Goal: Task Accomplishment & Management: Manage account settings

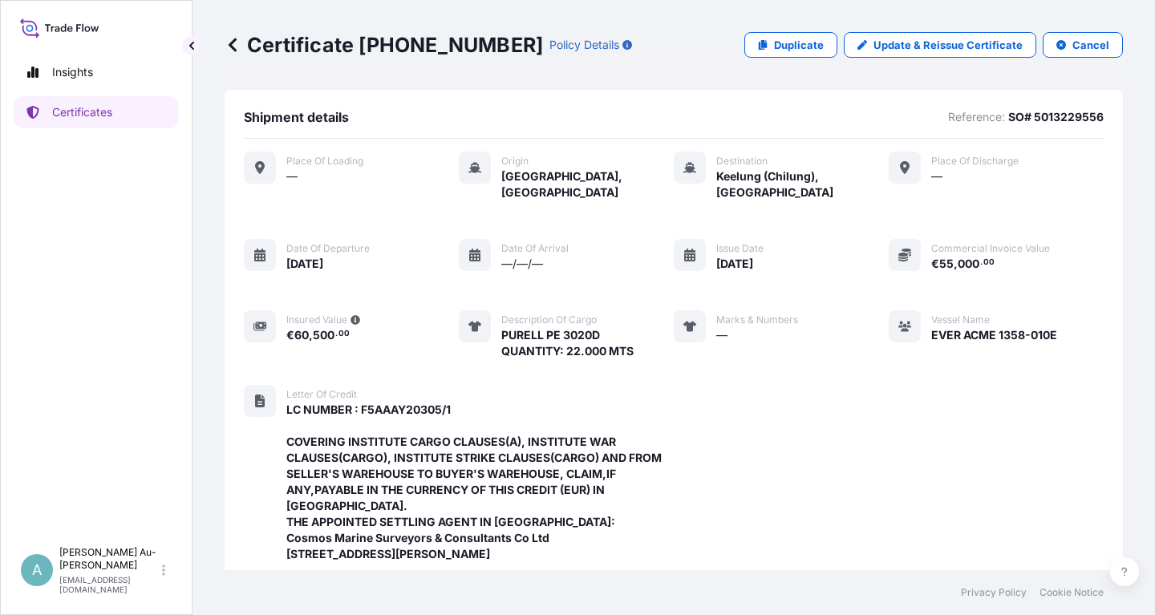
scroll to position [505, 0]
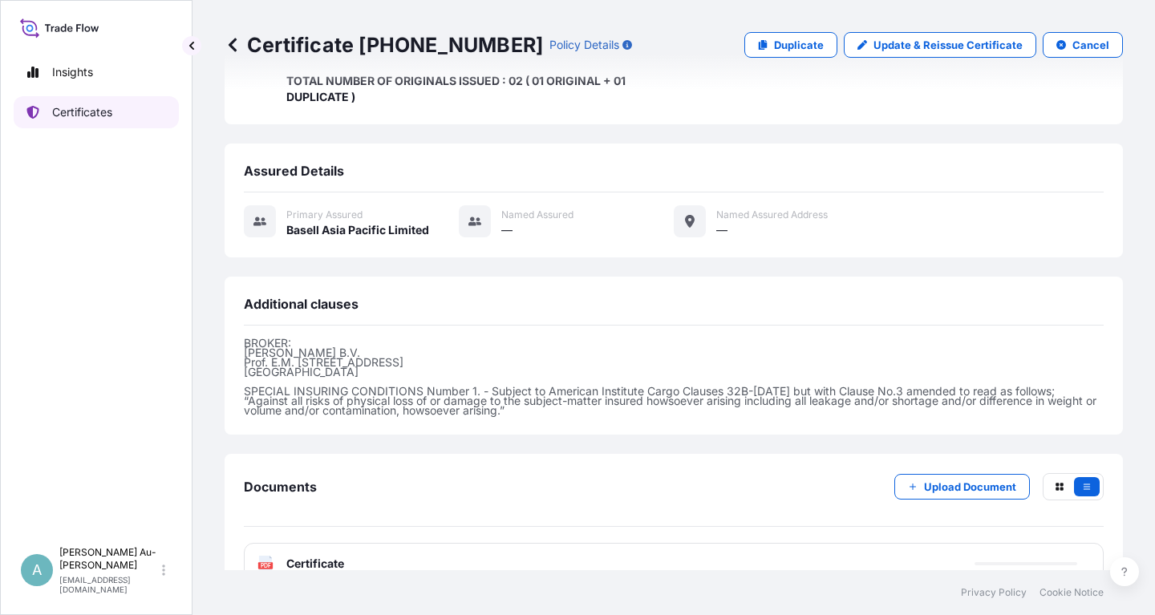
click at [142, 123] on link "Certificates" at bounding box center [96, 112] width 165 height 32
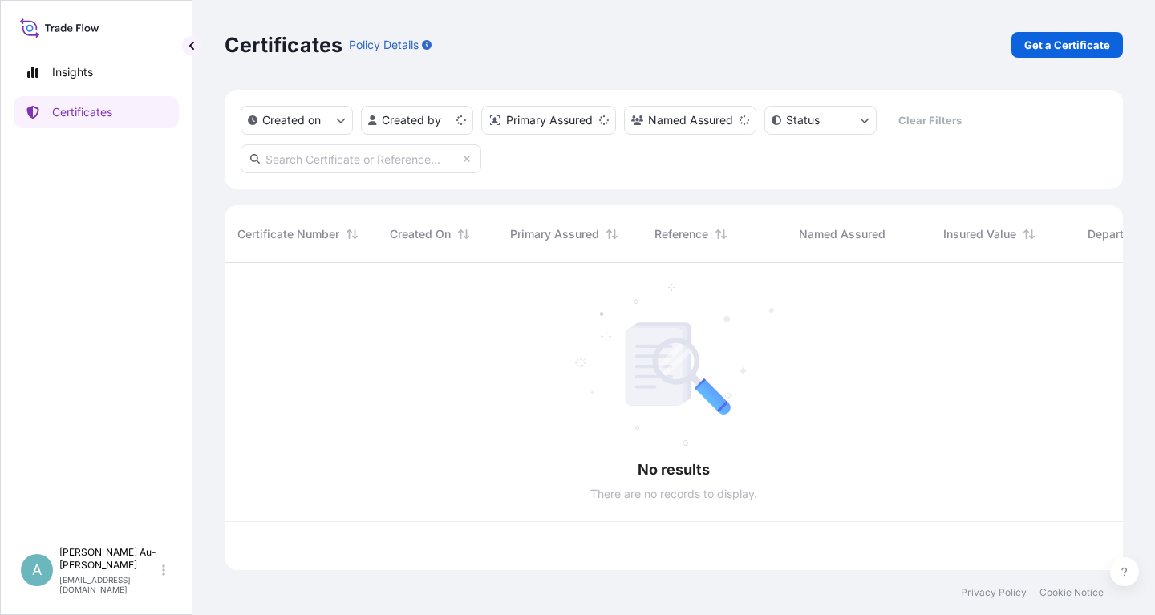
scroll to position [316, 898]
click at [416, 164] on input "text" at bounding box center [361, 158] width 241 height 29
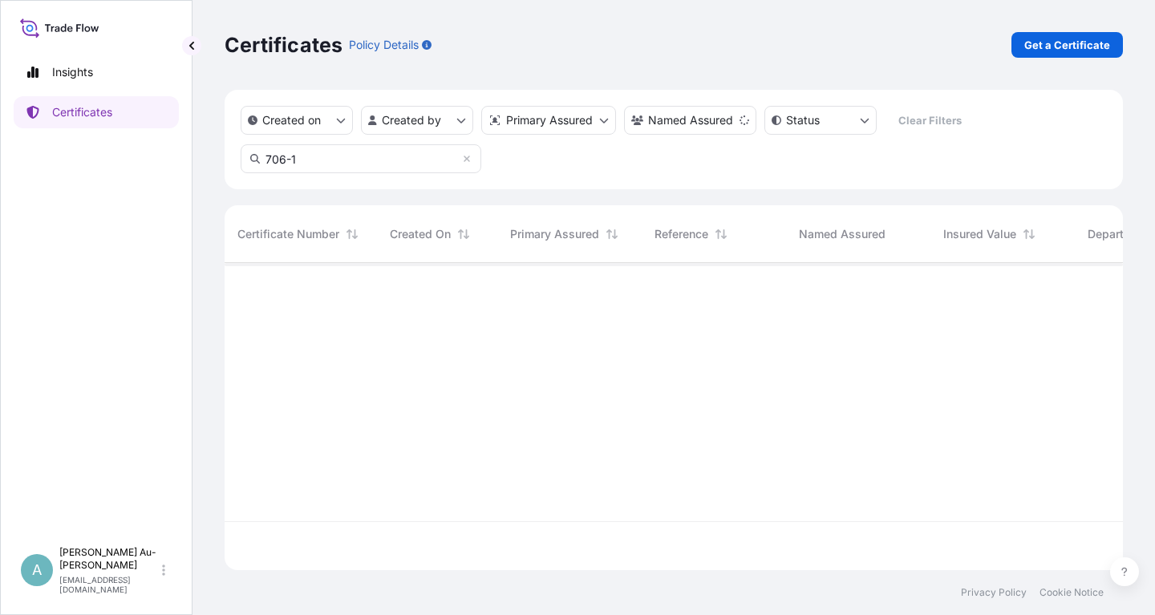
click at [265, 161] on input "706-1" at bounding box center [361, 158] width 241 height 29
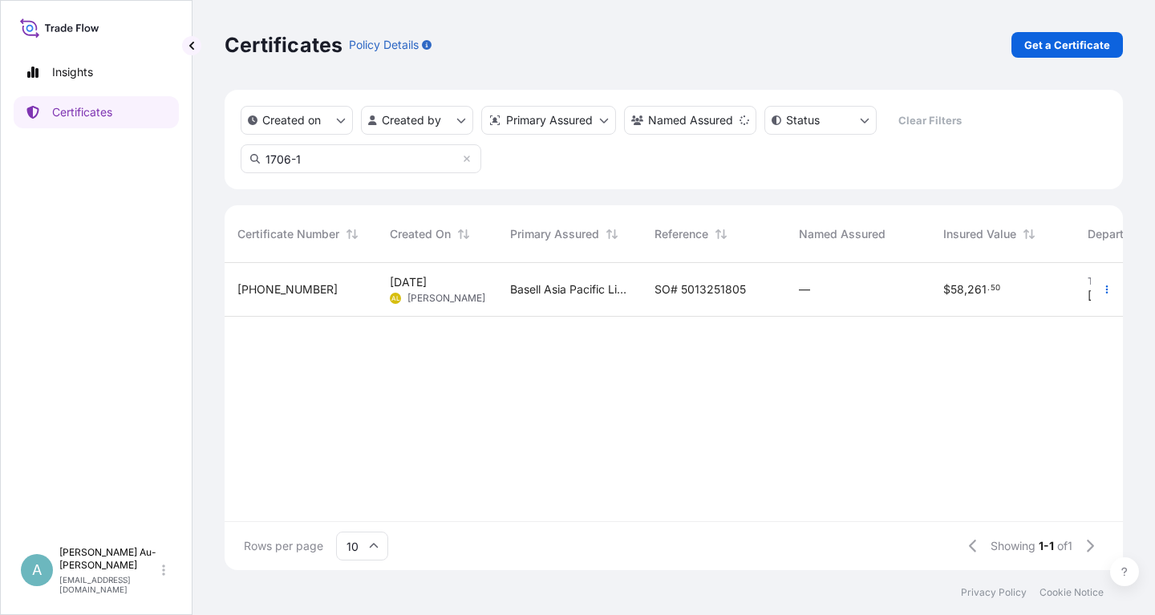
type input "1706-1"
click at [700, 301] on div "SO# 5013251805" at bounding box center [713, 290] width 144 height 54
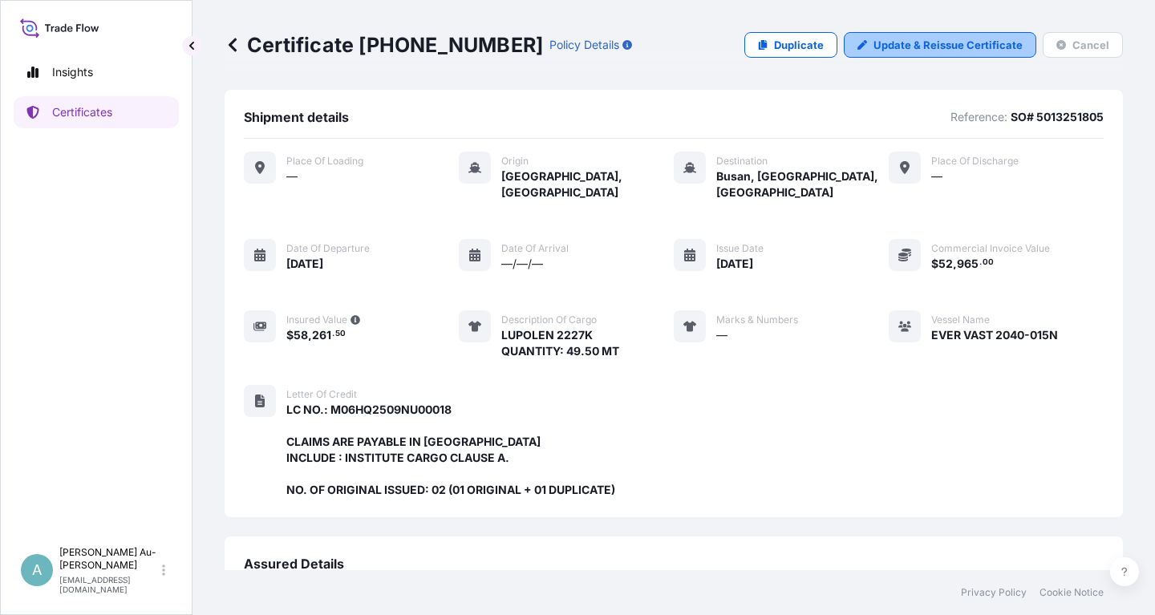
click at [910, 52] on p "Update & Reissue Certificate" at bounding box center [947, 45] width 149 height 16
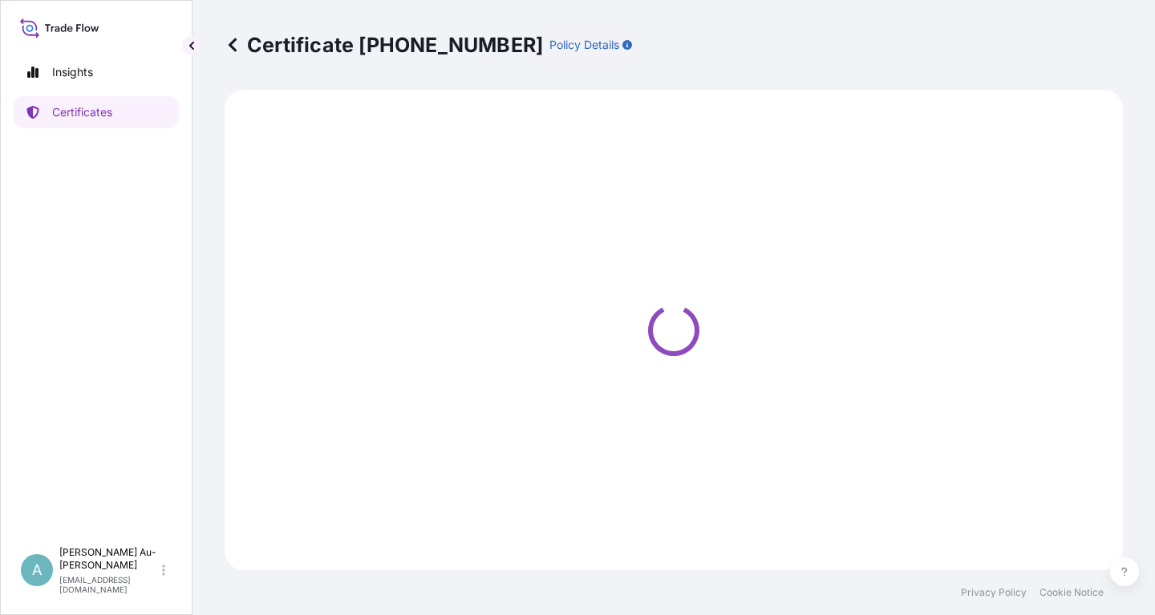
select select "Sea"
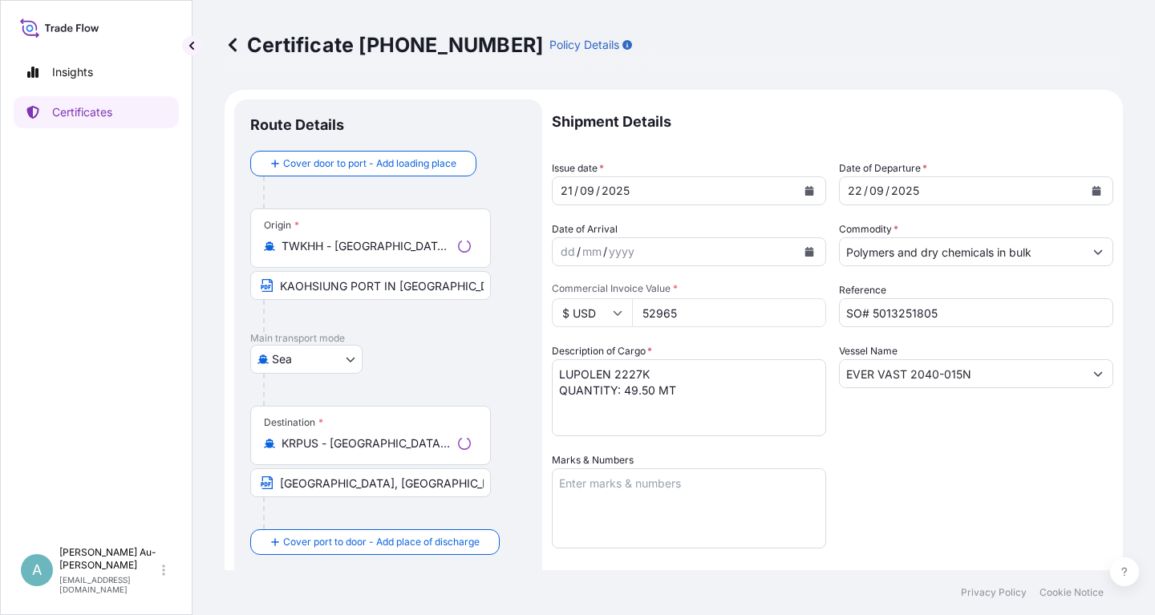
select select "32034"
click at [810, 196] on button "Calendar" at bounding box center [809, 191] width 26 height 26
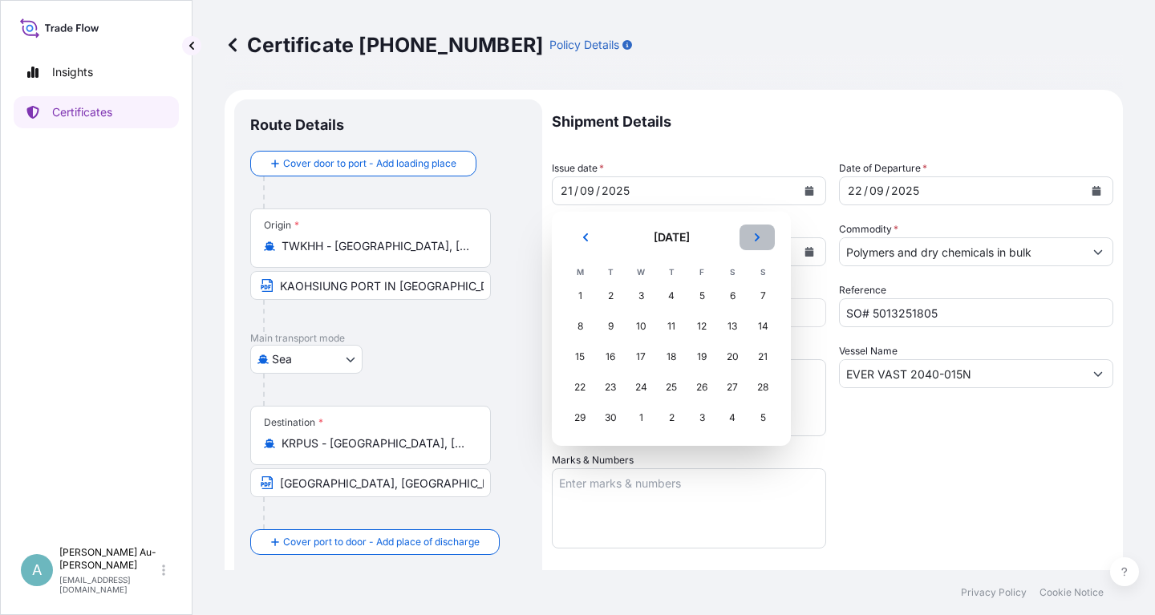
click at [758, 232] on button "Next" at bounding box center [756, 237] width 35 height 26
click at [766, 329] on div "12" at bounding box center [762, 326] width 29 height 29
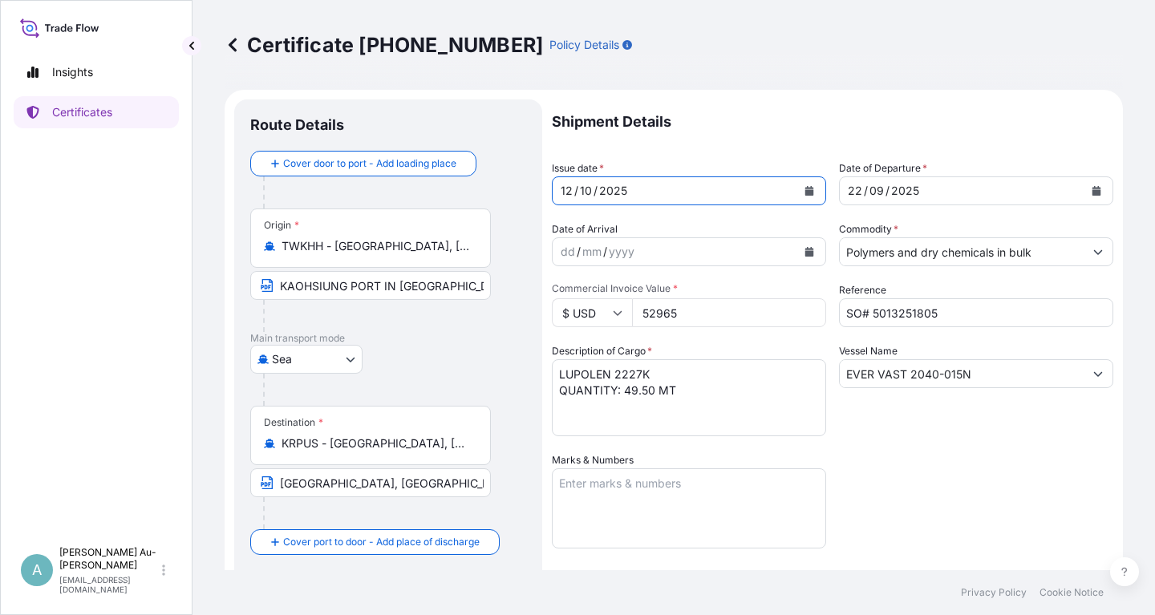
click at [1094, 193] on icon "Calendar" at bounding box center [1096, 191] width 9 height 10
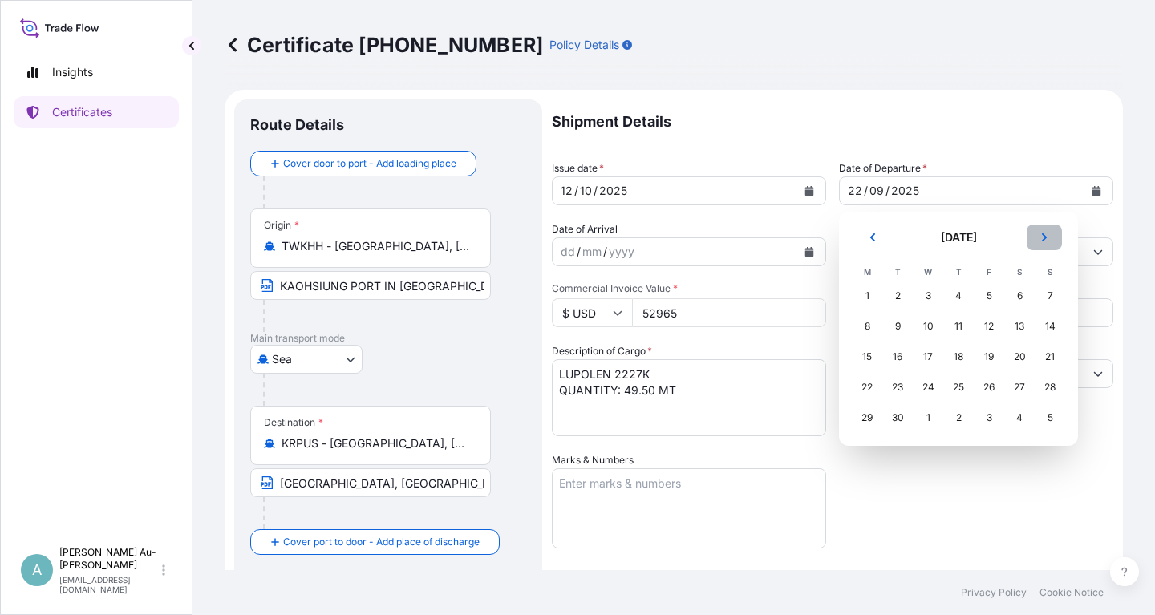
click at [1043, 236] on icon "Next" at bounding box center [1043, 237] width 5 height 8
click at [866, 360] on div "13" at bounding box center [866, 356] width 29 height 29
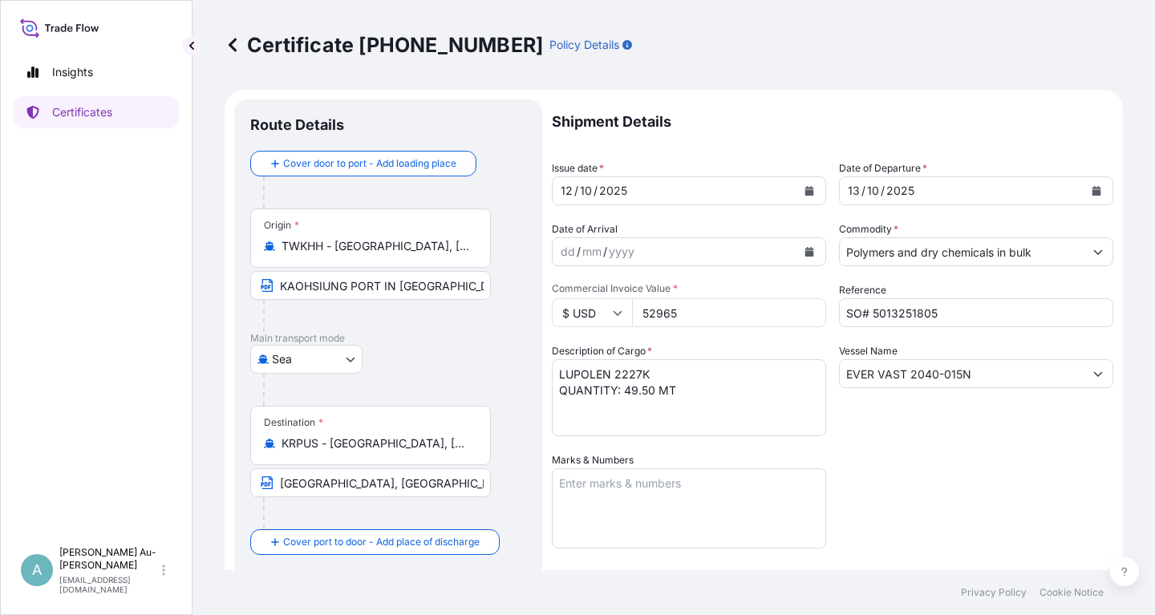
drag, startPoint x: 896, startPoint y: 480, endPoint x: 908, endPoint y: 482, distance: 12.9
click at [908, 482] on div "Shipment Details Issue date * [DATE] Date of Departure * [DATE] Date of Arrival…" at bounding box center [832, 511] width 561 height 825
drag, startPoint x: 981, startPoint y: 370, endPoint x: 806, endPoint y: 379, distance: 175.8
click at [839, 379] on input "EVER VAST 2040-015N" at bounding box center [961, 373] width 244 height 29
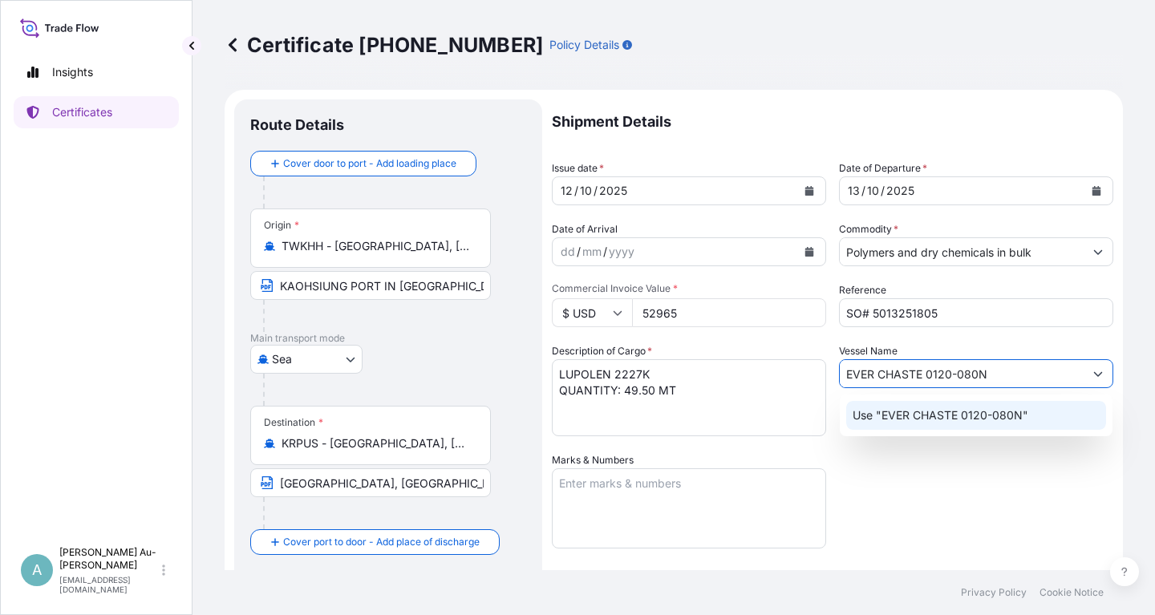
type input "EVER CHASTE 0120-080N"
click at [970, 492] on div "Shipment Details Issue date * [DATE] Date of Departure * [DATE] Date of Arrival…" at bounding box center [832, 511] width 561 height 825
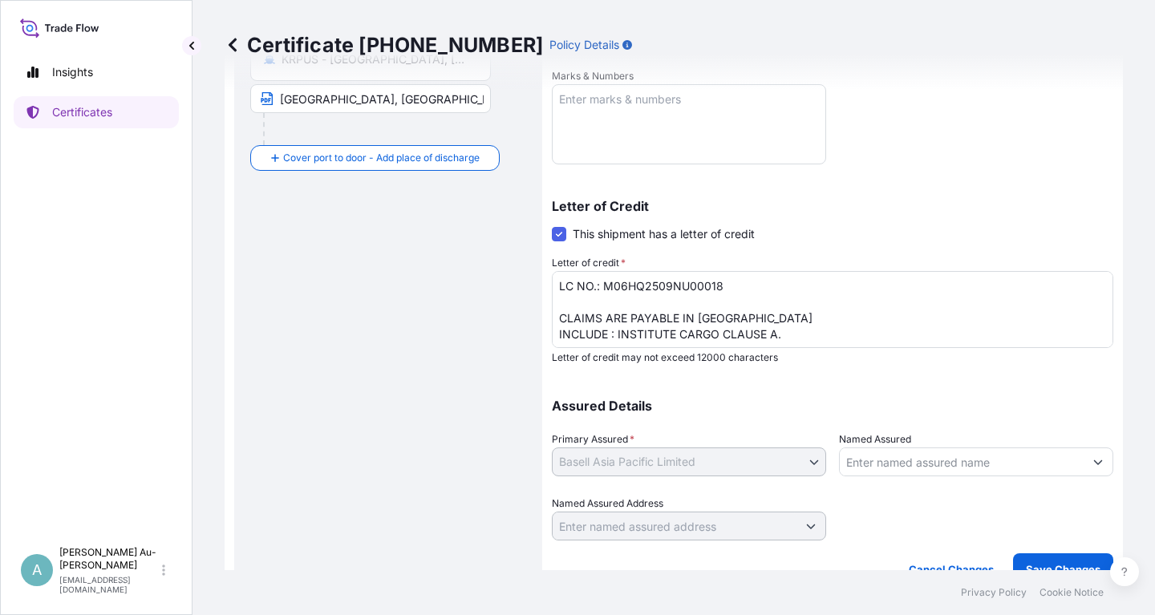
scroll to position [385, 0]
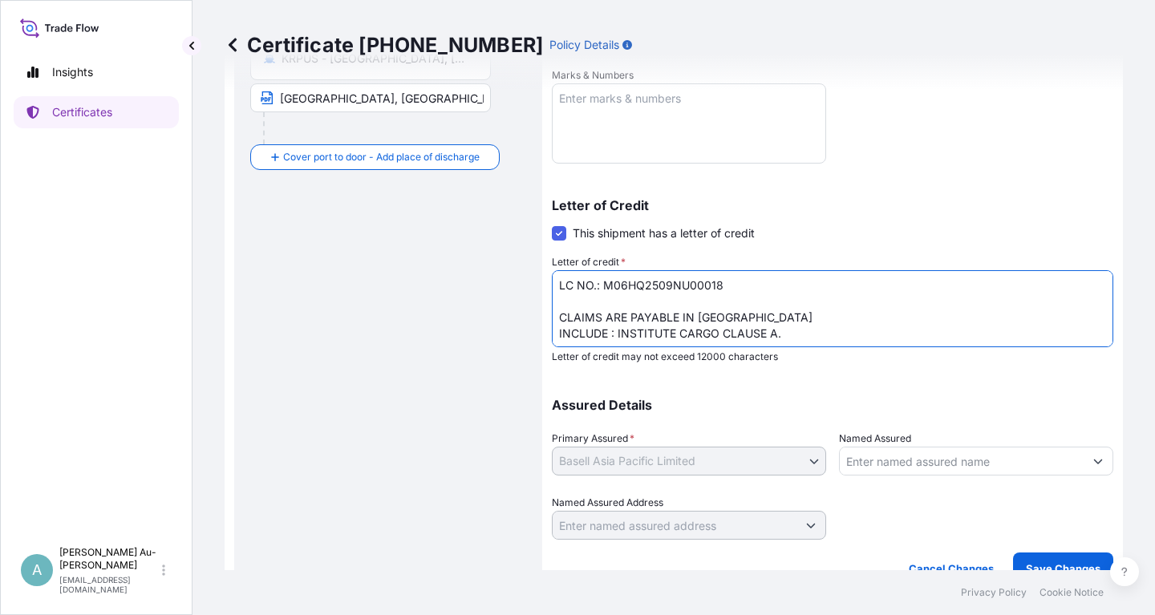
drag, startPoint x: 555, startPoint y: 336, endPoint x: 568, endPoint y: 354, distance: 21.8
click at [558, 338] on textarea "LC NO.: M06HQ2509NU00018 CLAIMS ARE PAYABLE IN [GEOGRAPHIC_DATA] INCLUDE : INST…" at bounding box center [832, 308] width 561 height 77
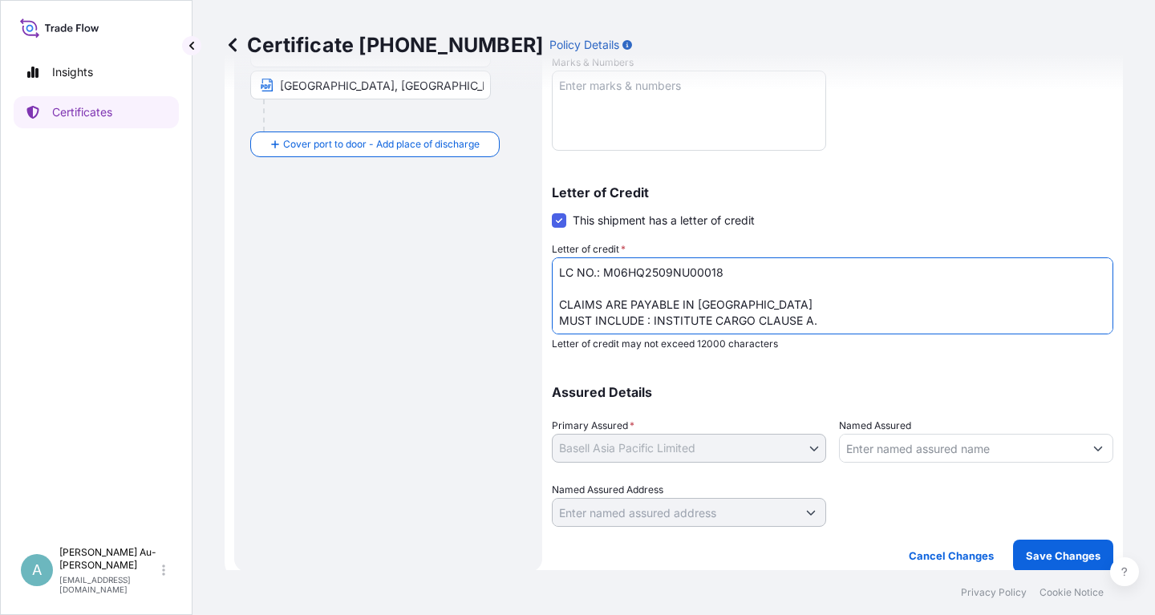
scroll to position [399, 0]
type textarea "LC NO.: M06HQ2509NU00018 CLAIMS ARE PAYABLE IN [GEOGRAPHIC_DATA] MUST INCLUDE :…"
click at [1051, 556] on p "Save Changes" at bounding box center [1062, 554] width 75 height 16
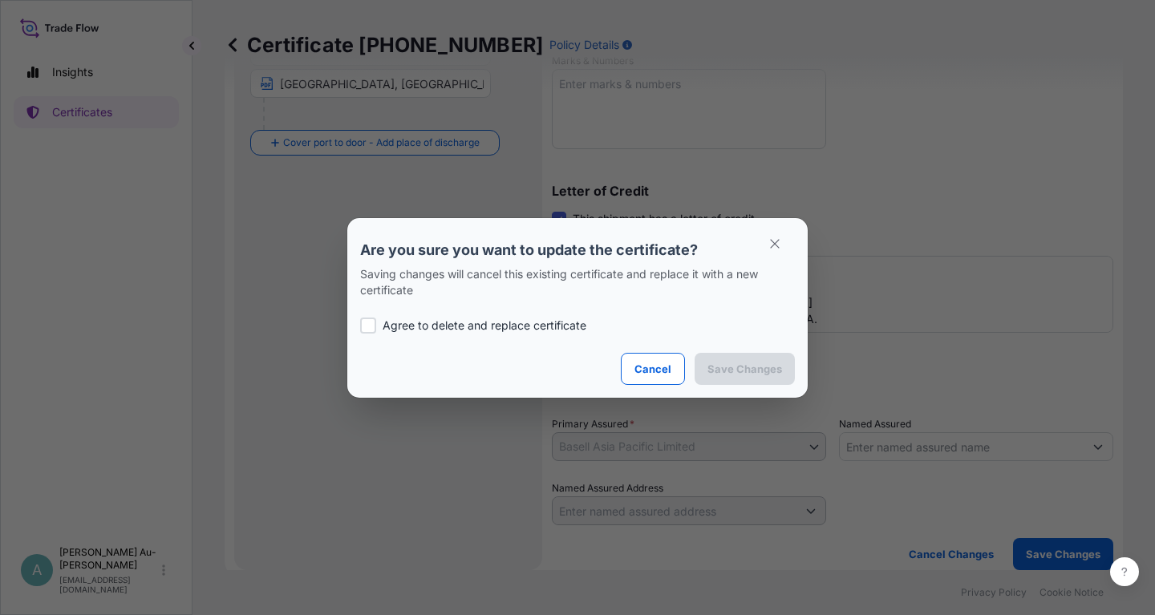
click at [390, 330] on p "Agree to delete and replace certificate" at bounding box center [484, 325] width 204 height 16
checkbox input "true"
click at [753, 378] on button "Save Changes" at bounding box center [744, 369] width 100 height 32
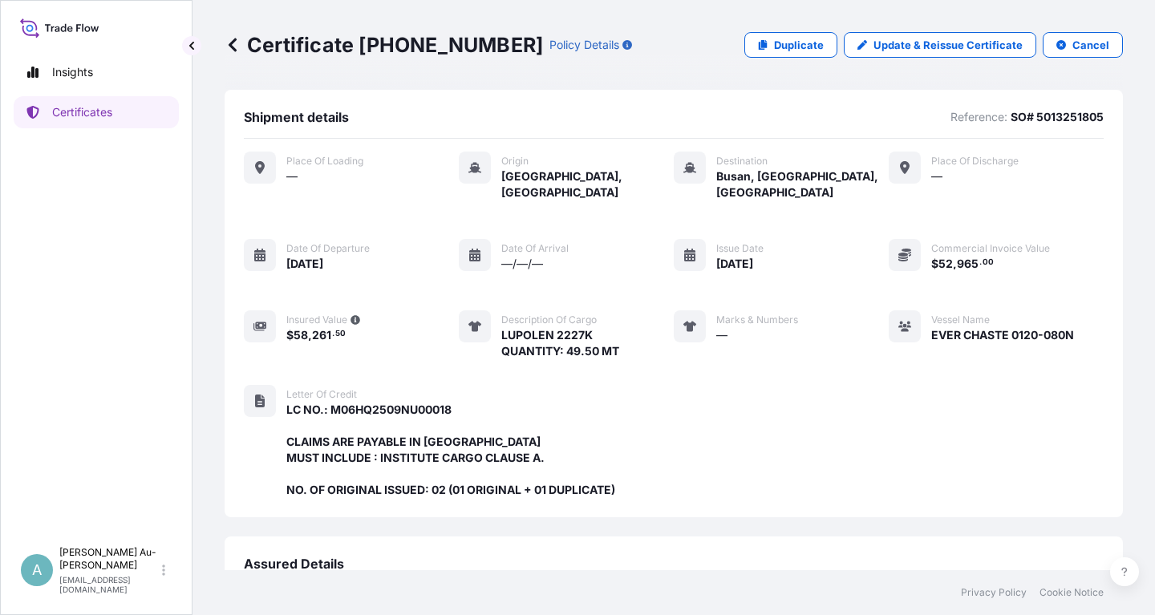
scroll to position [409, 0]
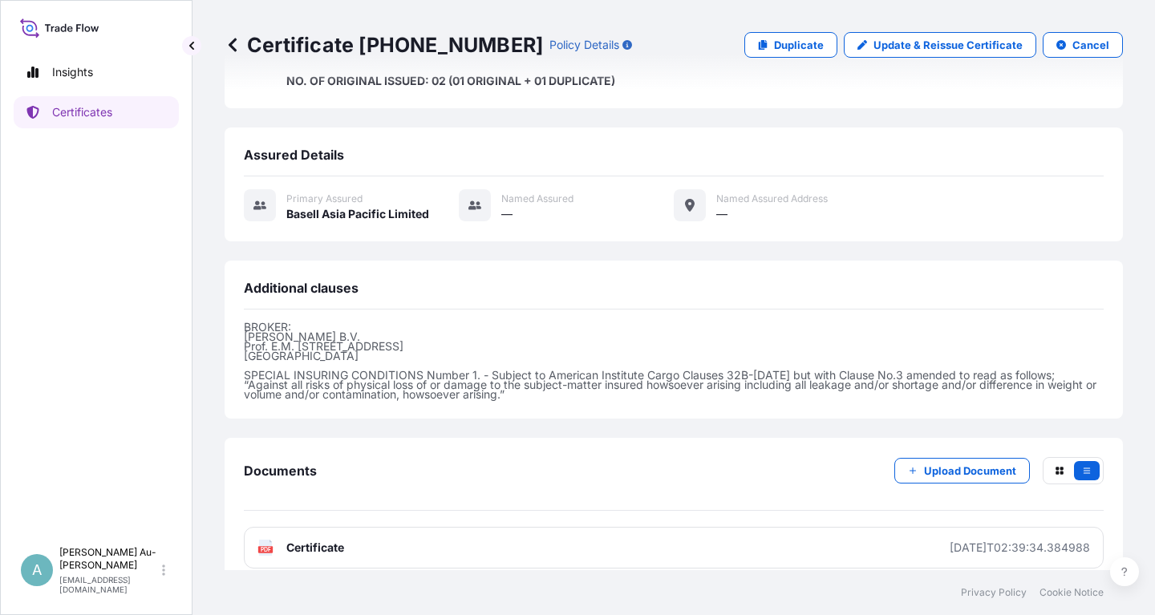
click at [543, 535] on link "PDF Certificate [DATE]T02:39:34.384988" at bounding box center [673, 548] width 859 height 42
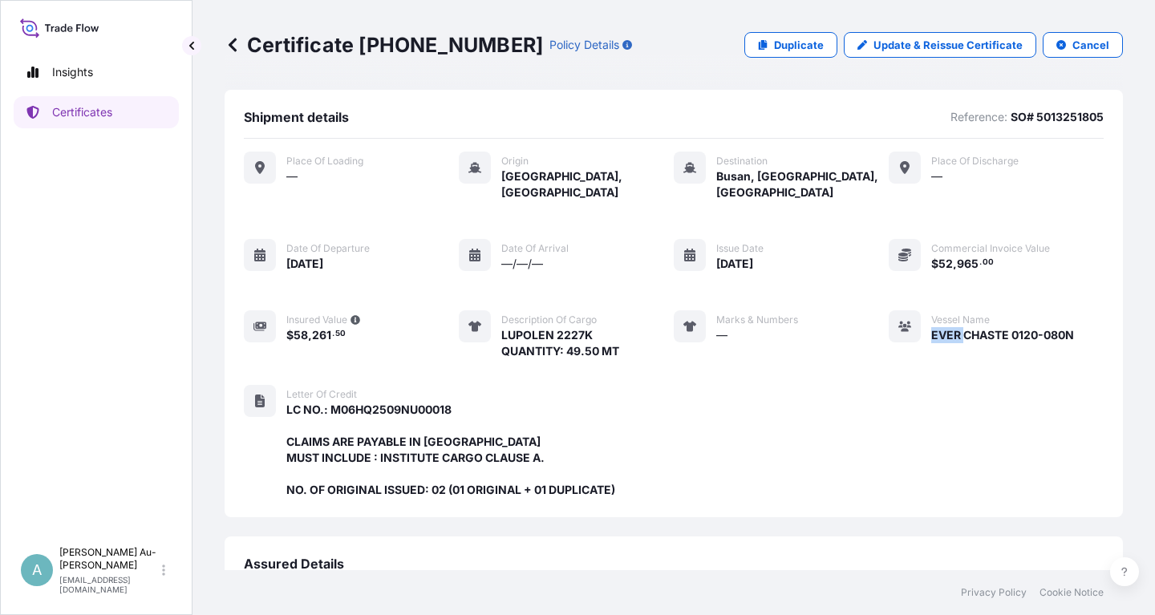
drag, startPoint x: 932, startPoint y: 318, endPoint x: 952, endPoint y: 319, distance: 19.3
click at [952, 327] on span "EVER CHASTE 0120-080N" at bounding box center [1002, 335] width 143 height 16
drag, startPoint x: 1073, startPoint y: 316, endPoint x: 931, endPoint y: 326, distance: 142.2
click at [931, 327] on span "EVER CHASTE 0120-080N" at bounding box center [1002, 335] width 143 height 16
copy span "EVER CHASTE 0120-080N"
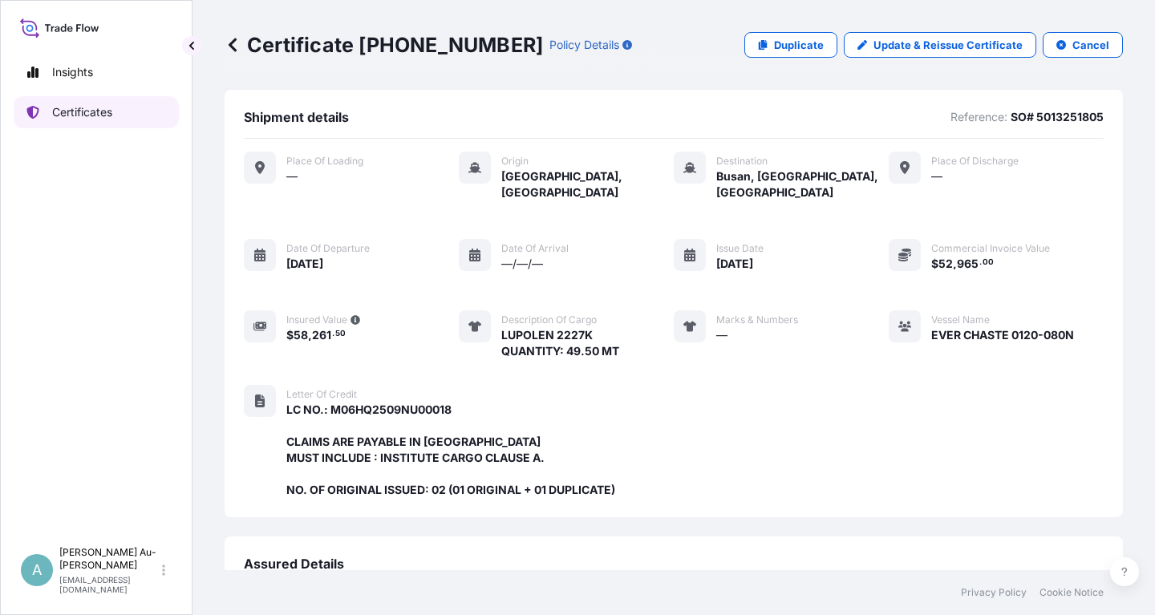
click at [103, 118] on p "Certificates" at bounding box center [82, 112] width 60 height 16
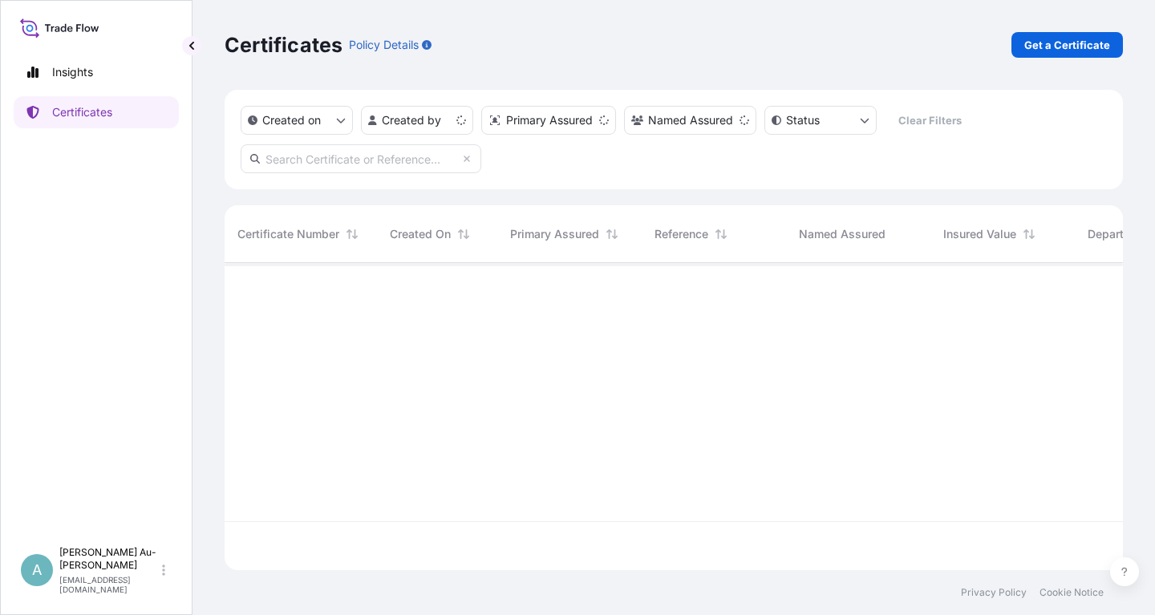
scroll to position [316, 898]
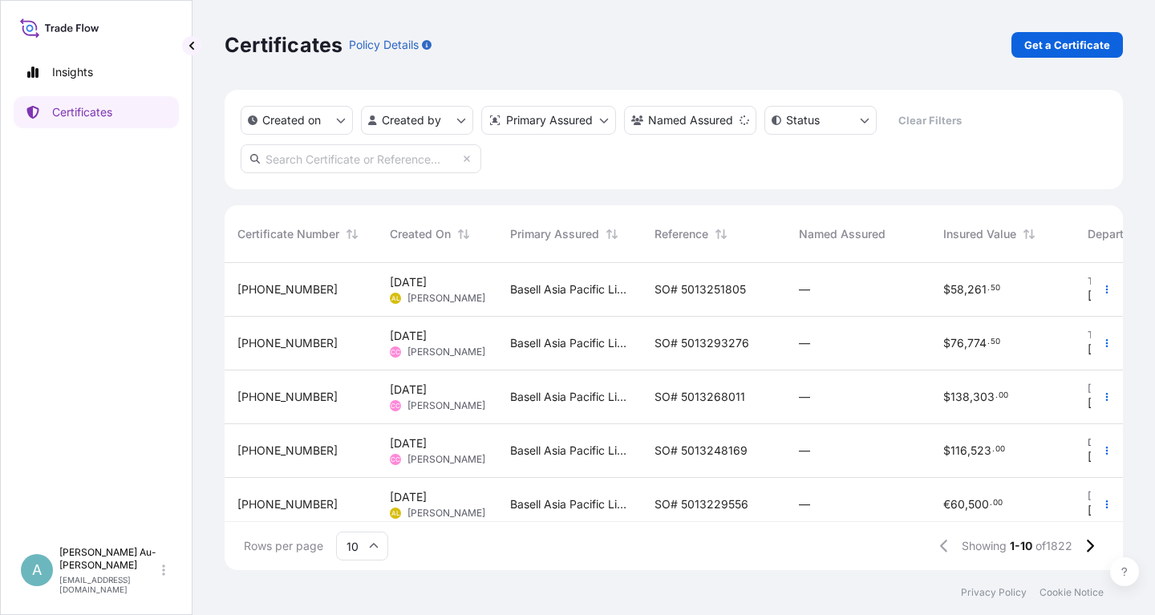
click at [284, 166] on input "text" at bounding box center [361, 158] width 241 height 29
type input "1856-1"
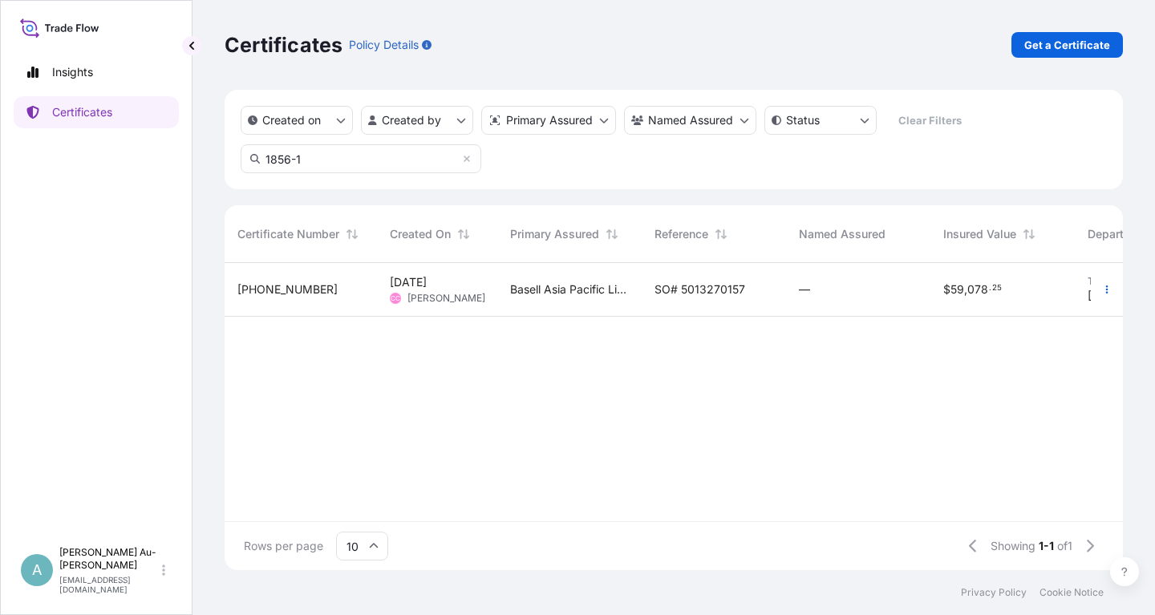
click at [678, 293] on span "SO# 5013270157" at bounding box center [699, 289] width 91 height 16
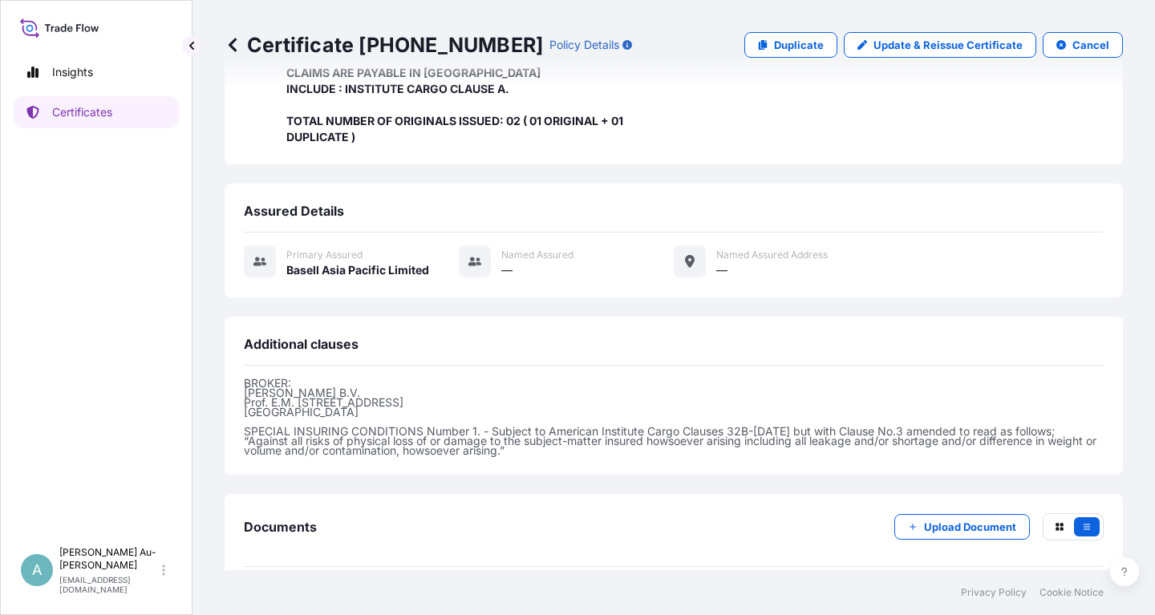
scroll to position [425, 0]
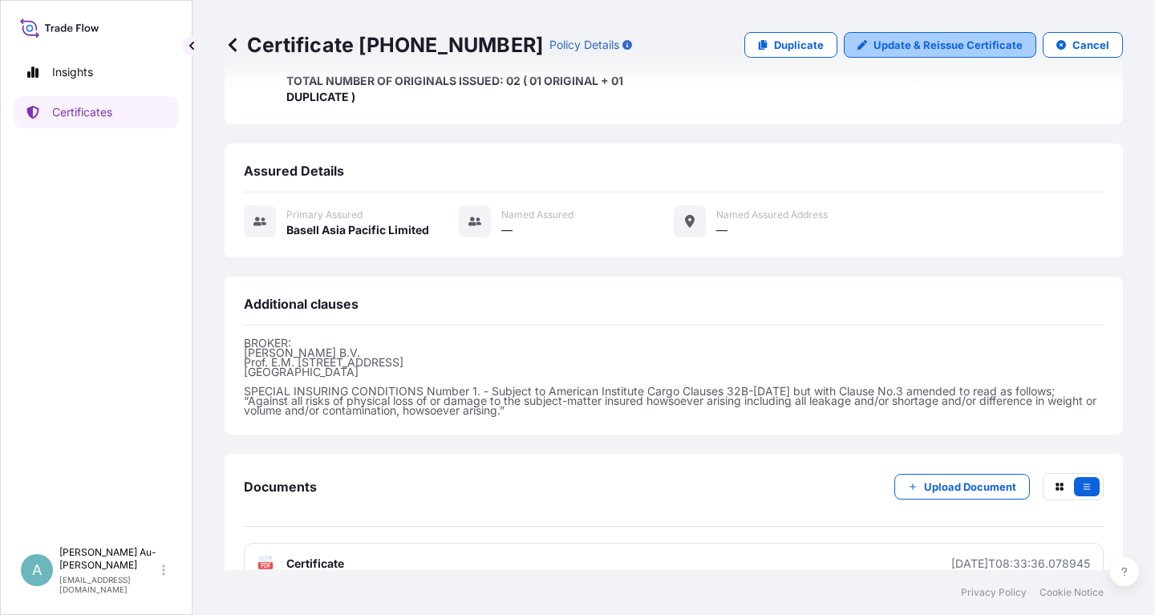
click at [948, 47] on p "Update & Reissue Certificate" at bounding box center [947, 45] width 149 height 16
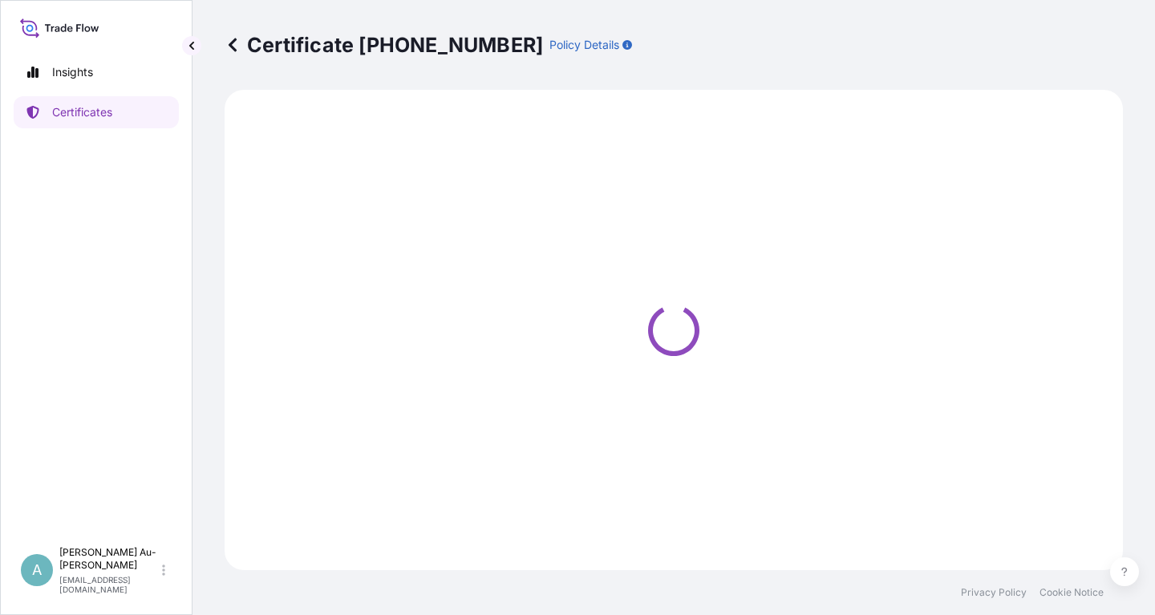
select select "Sea"
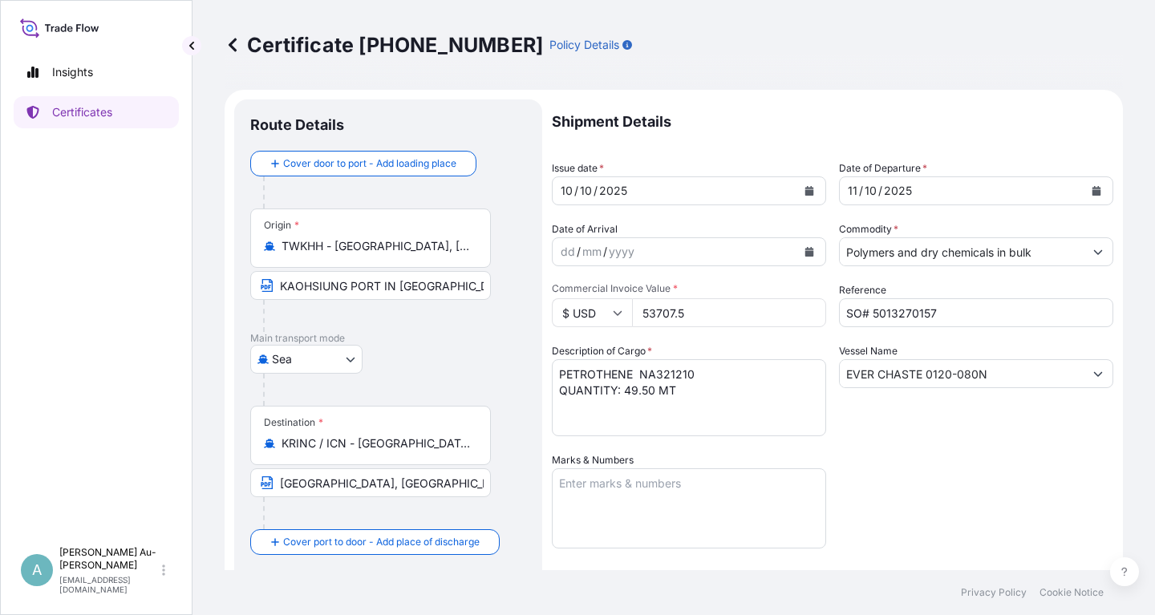
select select "32034"
click at [809, 191] on icon "Calendar" at bounding box center [809, 191] width 9 height 10
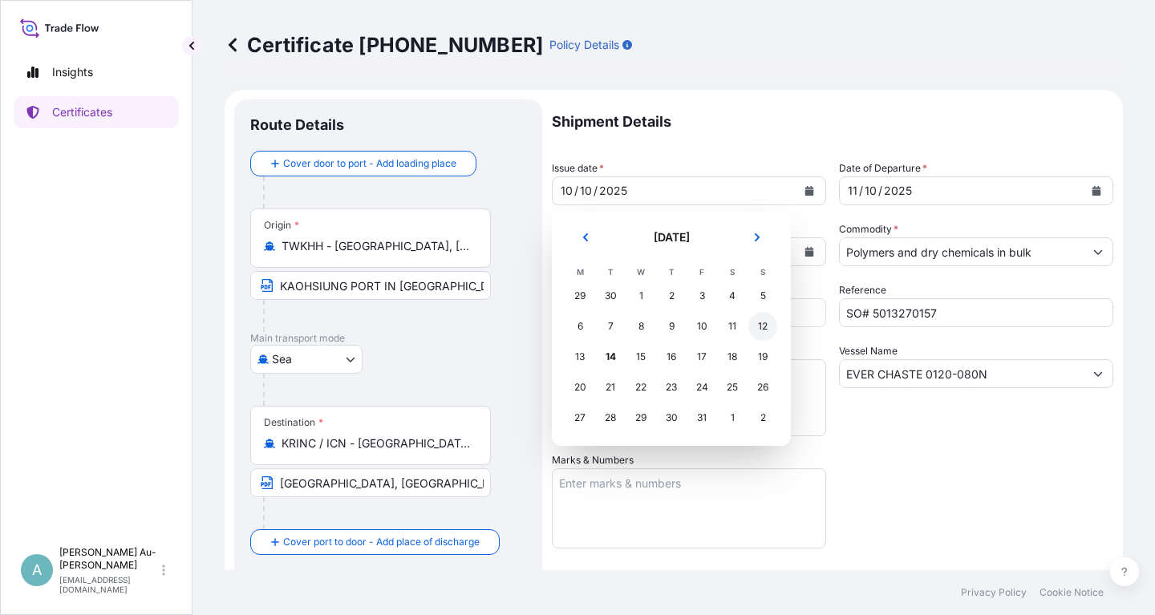
click at [766, 324] on div "12" at bounding box center [762, 326] width 29 height 29
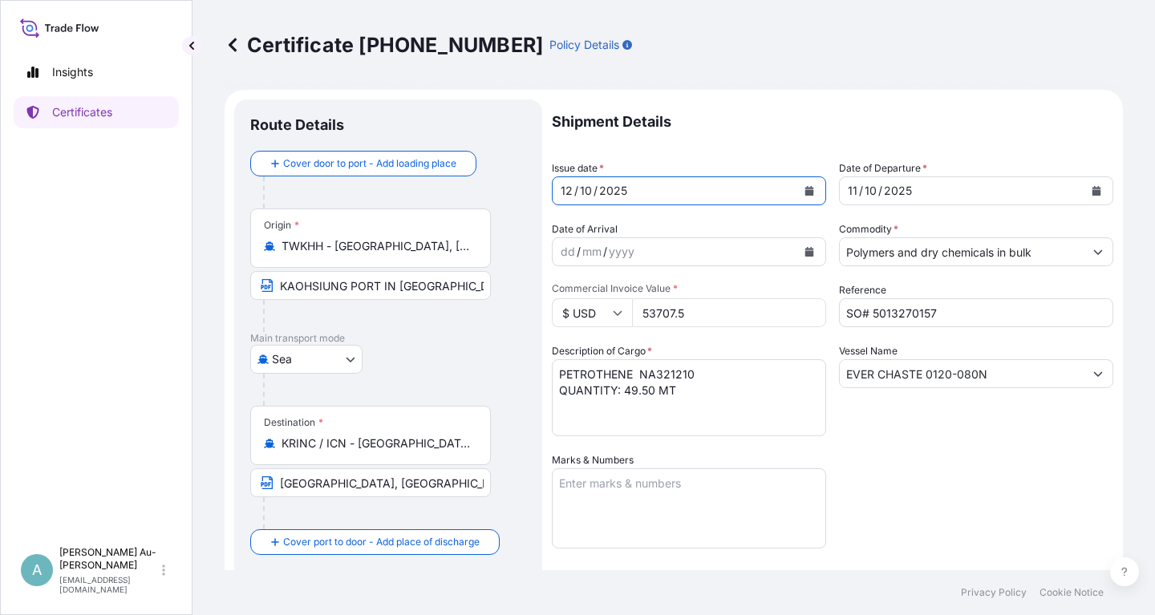
click at [1104, 181] on button "Calendar" at bounding box center [1096, 191] width 26 height 26
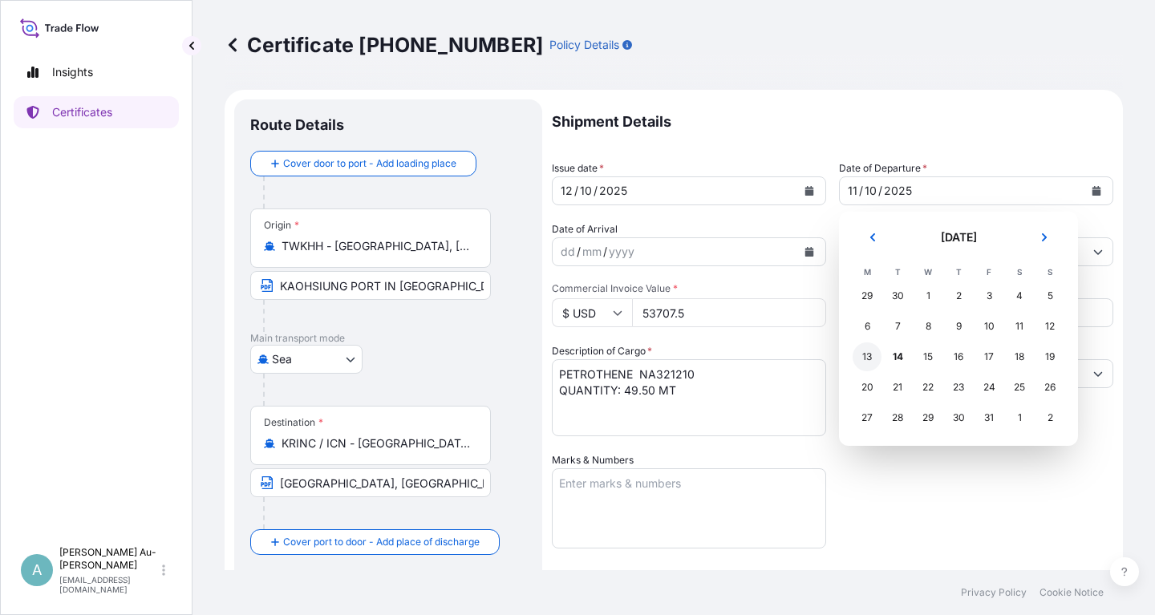
click at [871, 358] on div "13" at bounding box center [866, 356] width 29 height 29
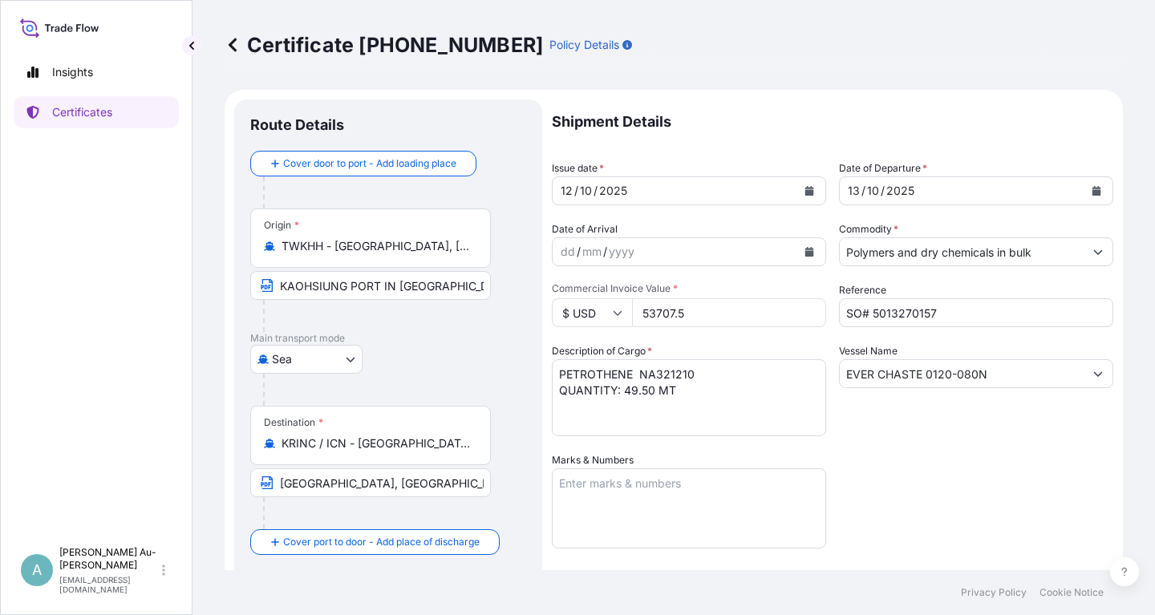
click at [955, 131] on p "Shipment Details" at bounding box center [832, 121] width 561 height 45
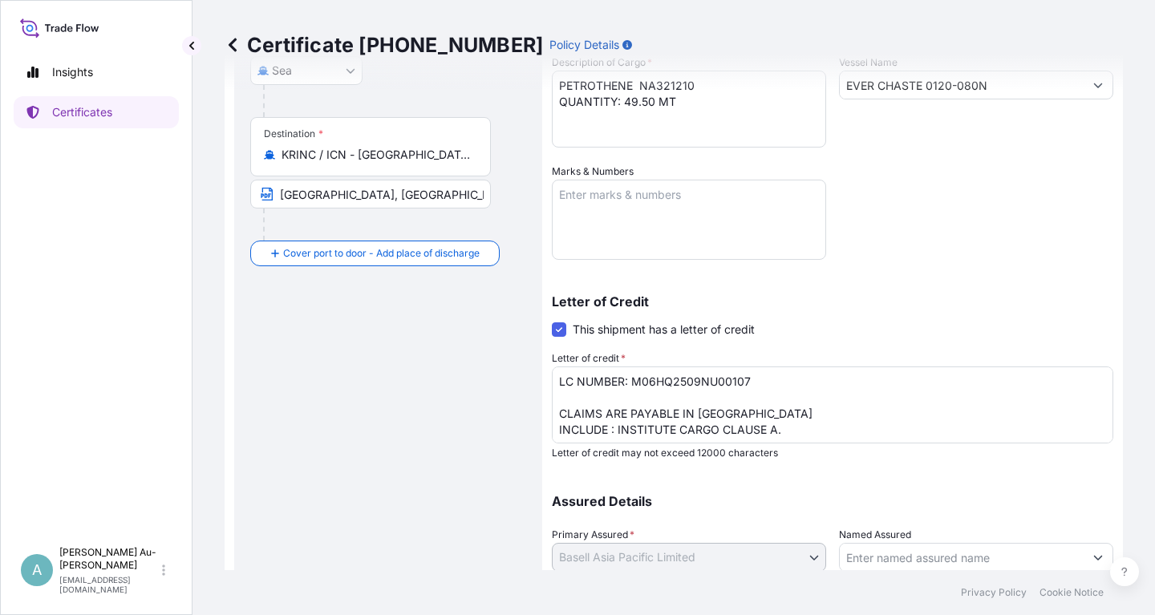
scroll to position [399, 0]
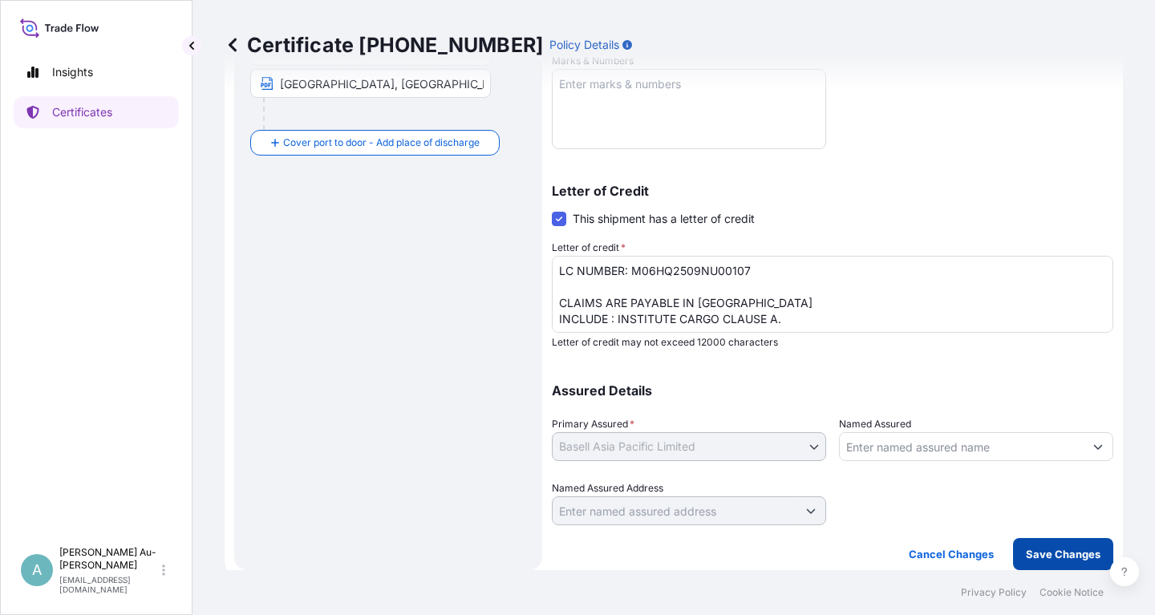
click at [1058, 551] on p "Save Changes" at bounding box center [1062, 554] width 75 height 16
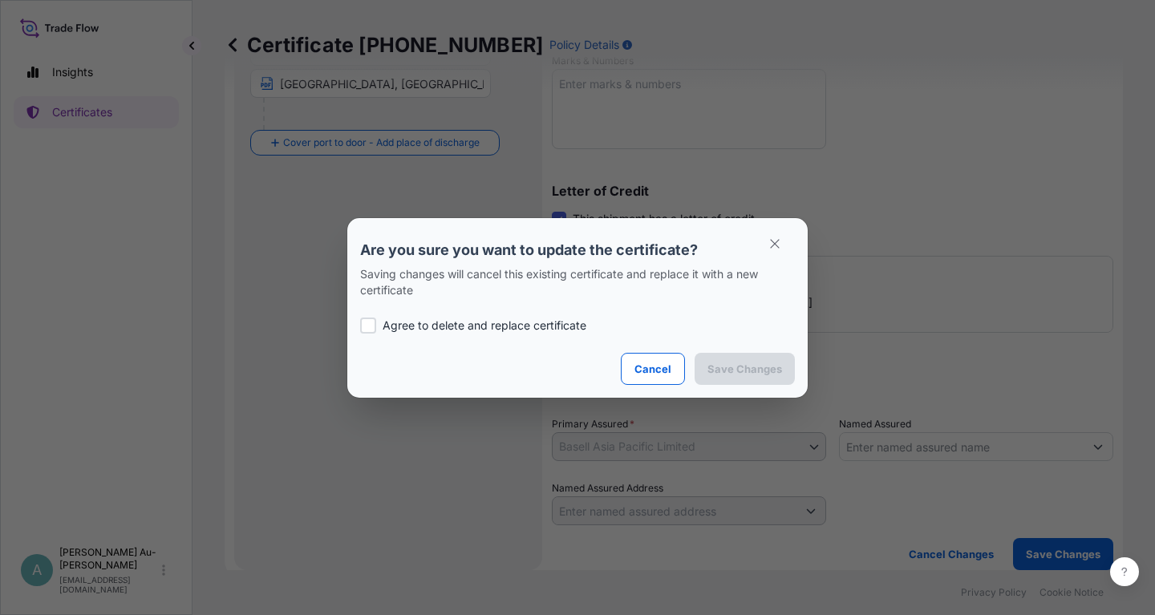
click at [428, 324] on p "Agree to delete and replace certificate" at bounding box center [484, 325] width 204 height 16
checkbox input "true"
click at [742, 368] on p "Save Changes" at bounding box center [744, 369] width 75 height 16
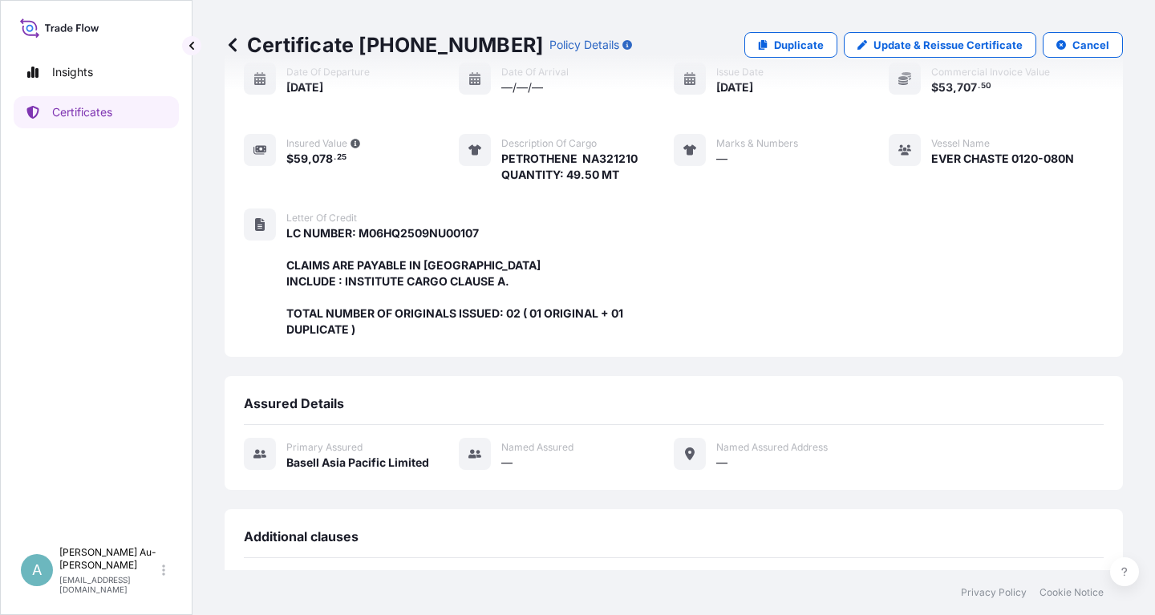
scroll to position [425, 0]
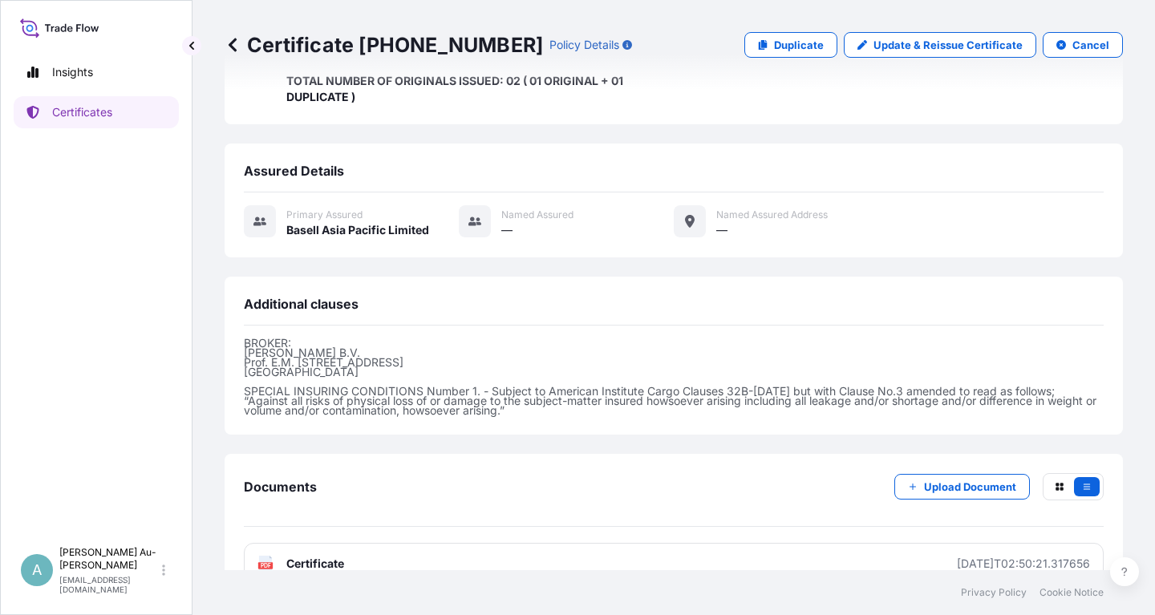
click at [349, 543] on link "PDF Certificate [DATE]T02:50:21.317656" at bounding box center [673, 564] width 859 height 42
click at [81, 112] on p "Certificates" at bounding box center [82, 112] width 60 height 16
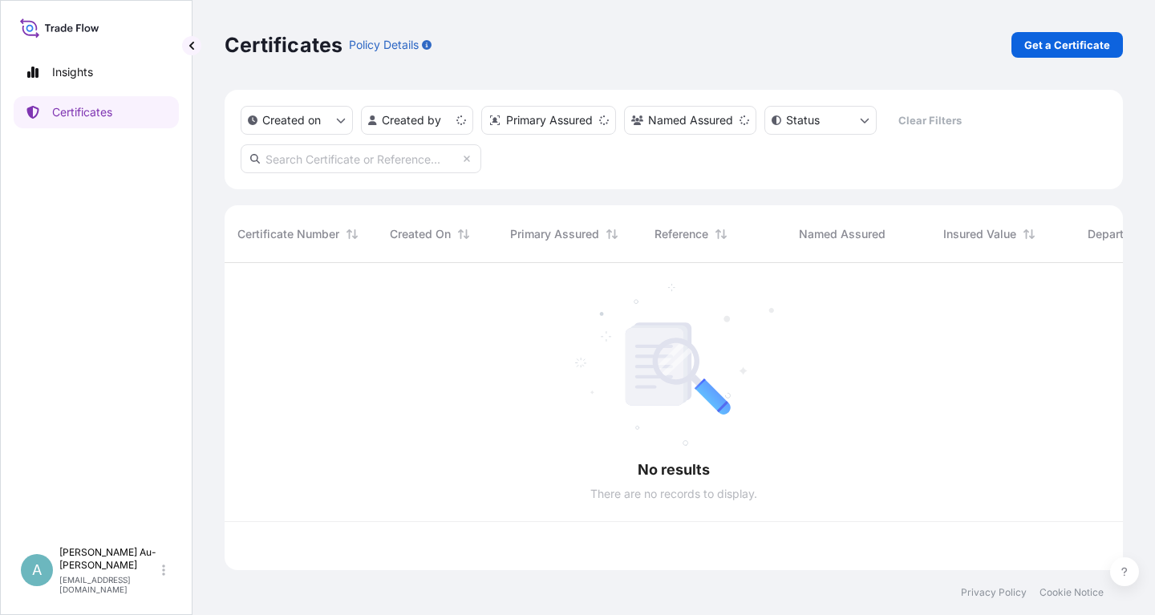
scroll to position [316, 898]
drag, startPoint x: 370, startPoint y: 160, endPoint x: 370, endPoint y: 168, distance: 8.1
click at [370, 160] on input "text" at bounding box center [361, 158] width 241 height 29
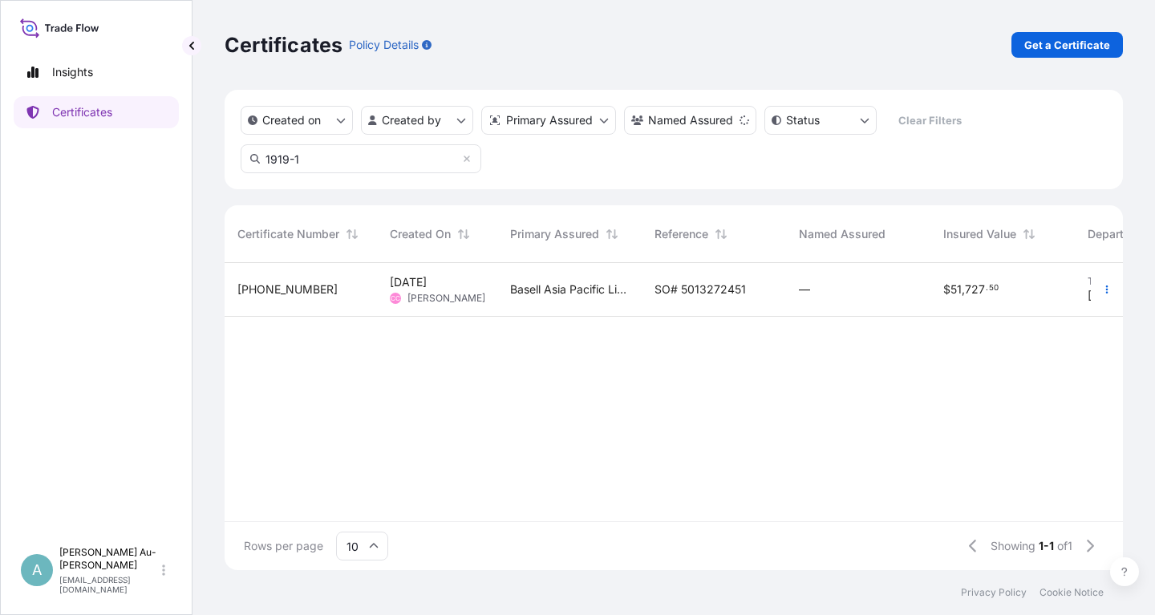
type input "1919-1"
click at [720, 295] on span "SO# 5013272451" at bounding box center [699, 289] width 91 height 16
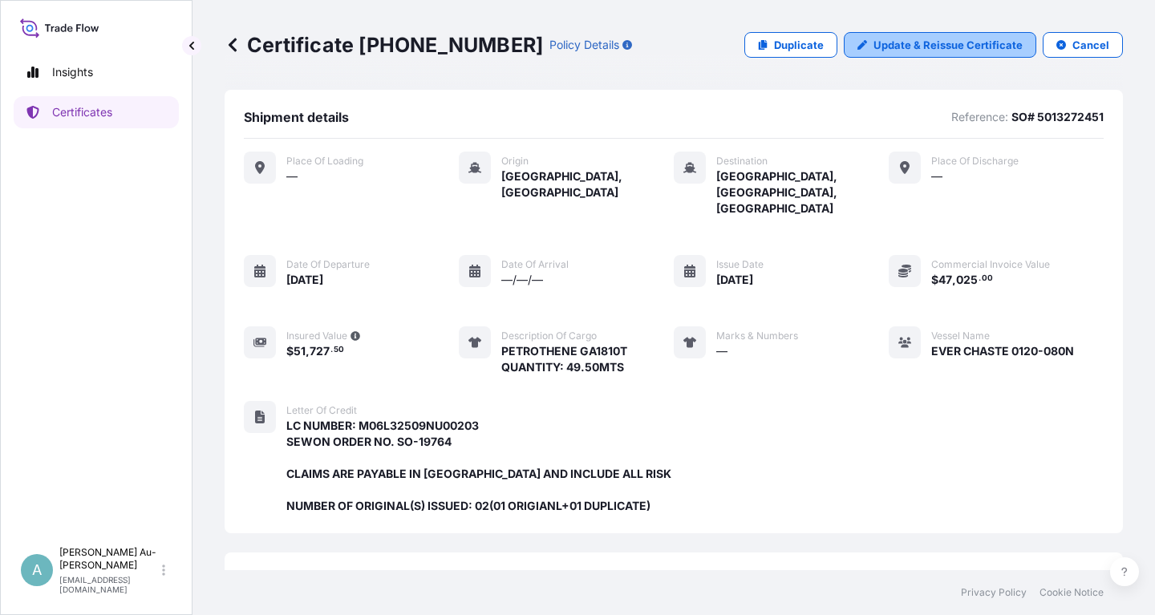
click at [917, 45] on p "Update & Reissue Certificate" at bounding box center [947, 45] width 149 height 16
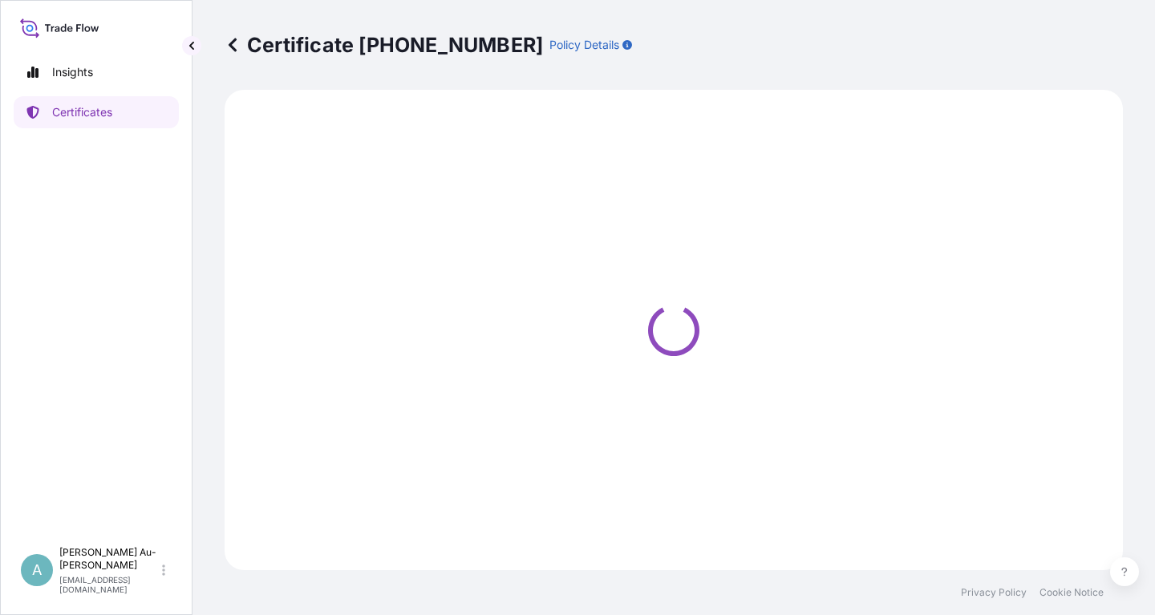
select select "Sea"
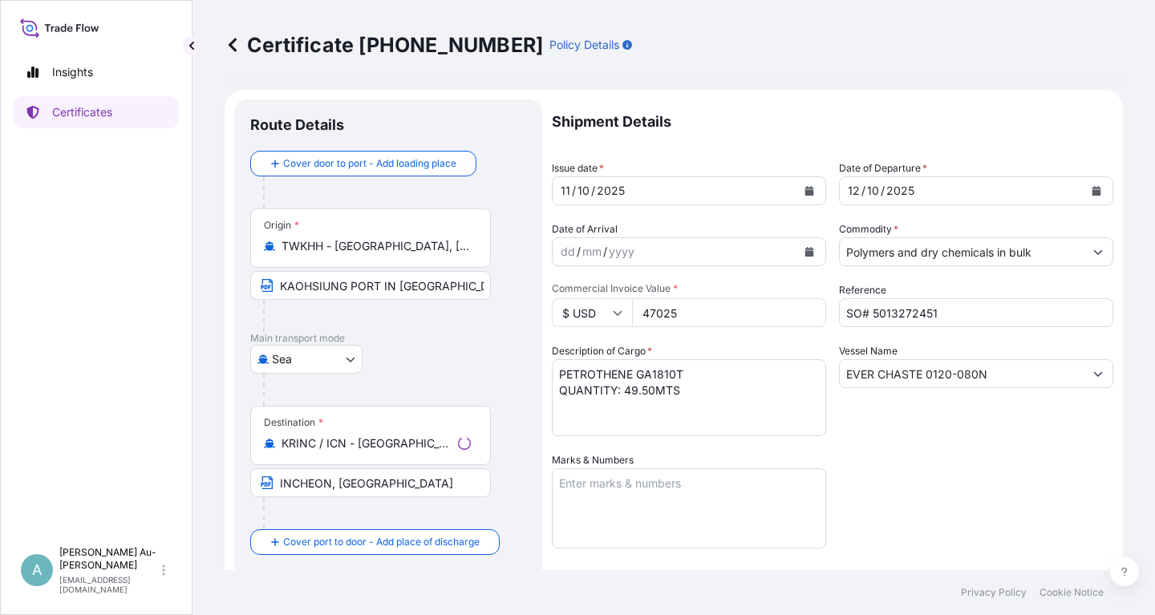
select select "32034"
click at [813, 190] on button "Calendar" at bounding box center [809, 191] width 26 height 26
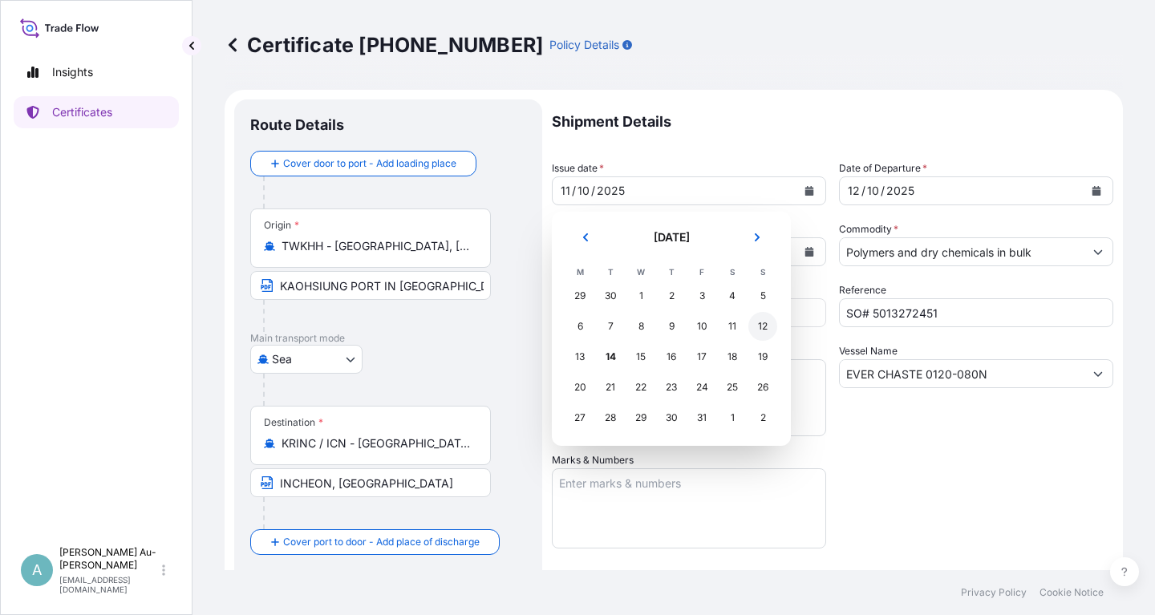
click at [766, 330] on div "12" at bounding box center [762, 326] width 29 height 29
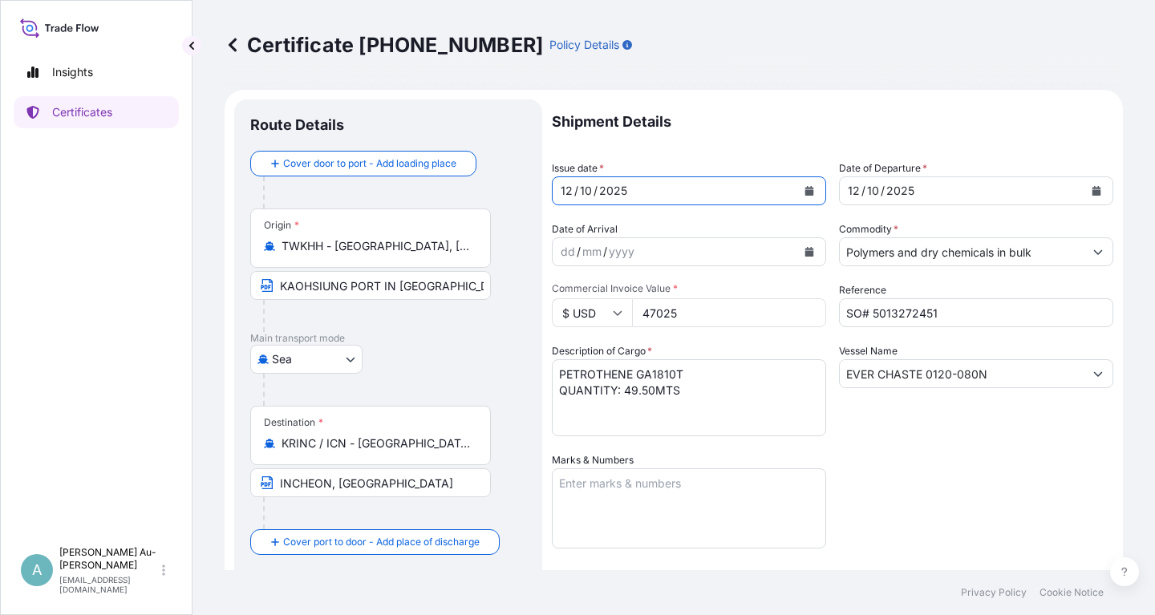
click at [1096, 186] on icon "Calendar" at bounding box center [1096, 191] width 10 height 10
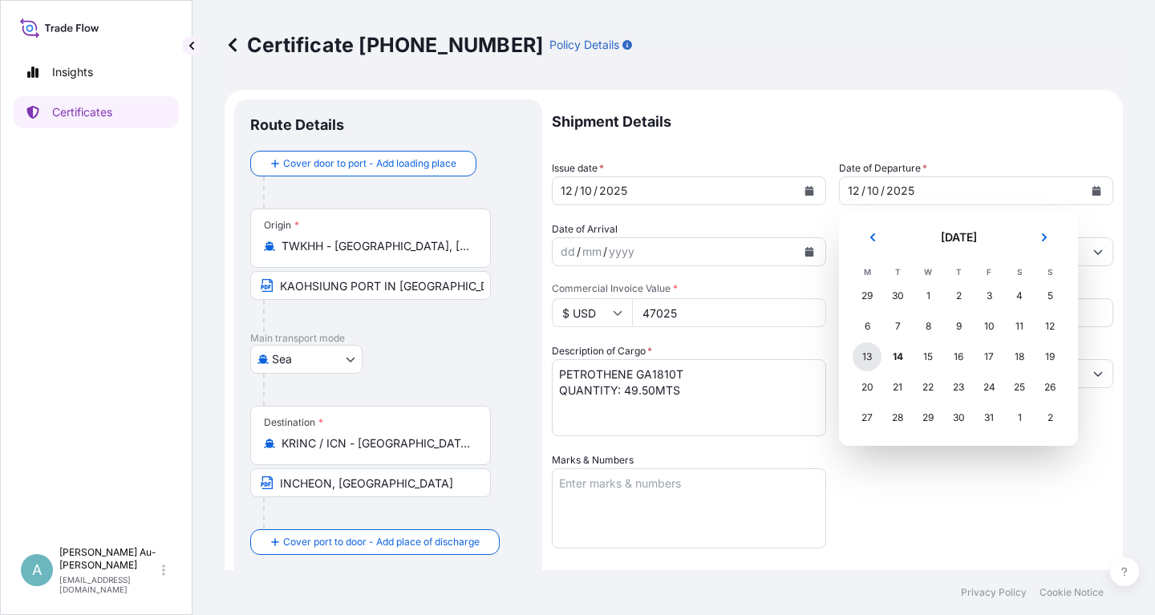
click at [857, 358] on div "13" at bounding box center [866, 356] width 29 height 29
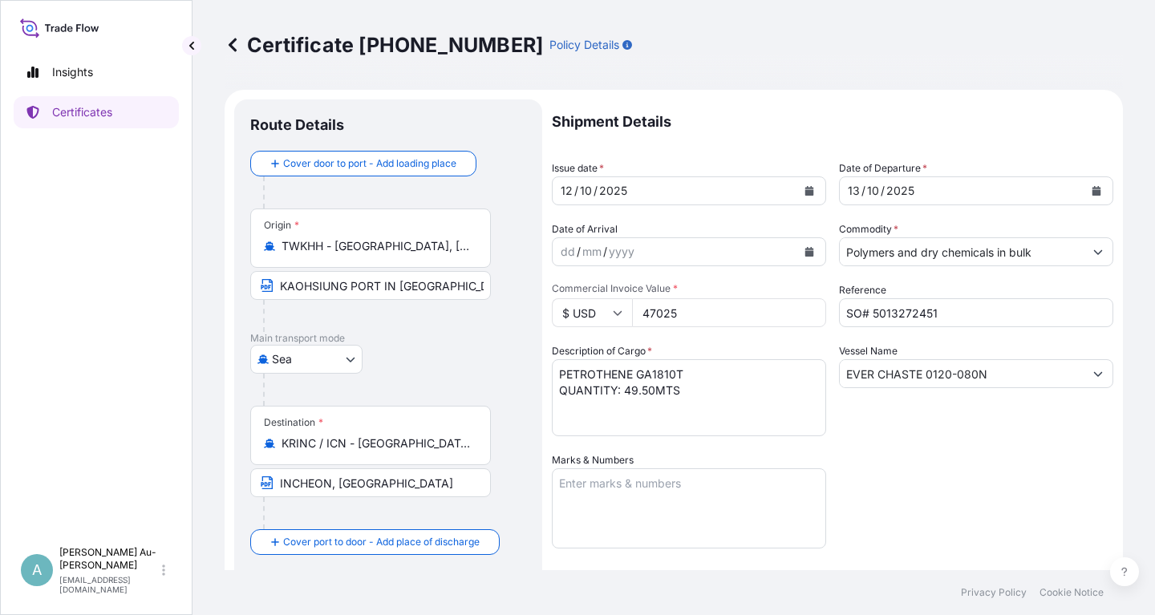
drag, startPoint x: 923, startPoint y: 474, endPoint x: 936, endPoint y: 471, distance: 13.1
click at [936, 471] on div "Shipment Details Issue date * [DATE] Date of Departure * [DATE] Date of Arrival…" at bounding box center [832, 511] width 561 height 825
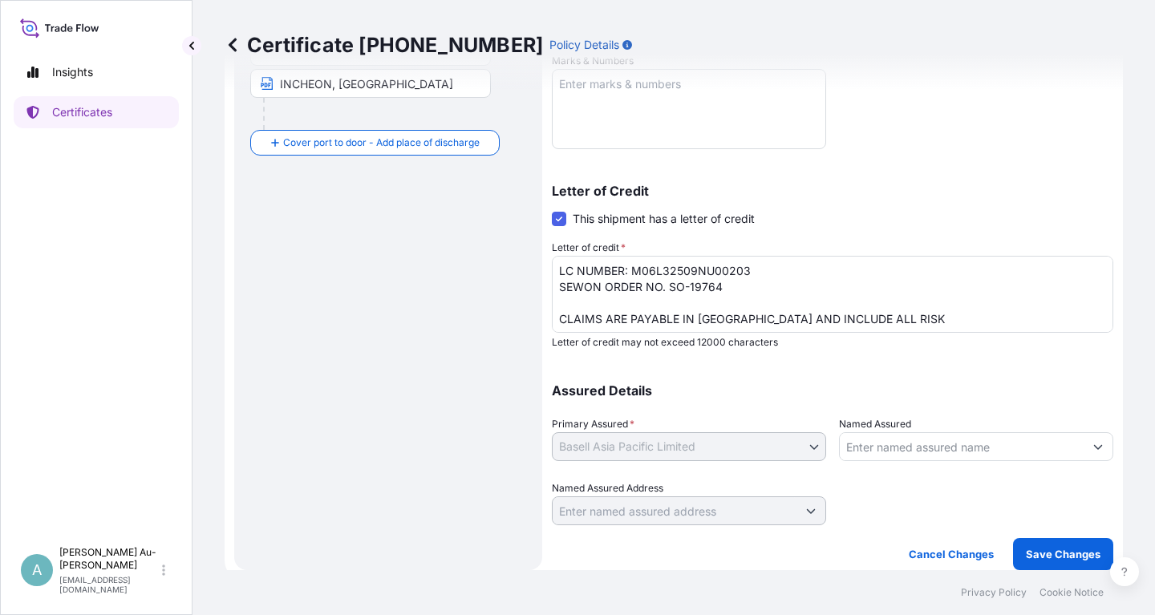
scroll to position [34, 0]
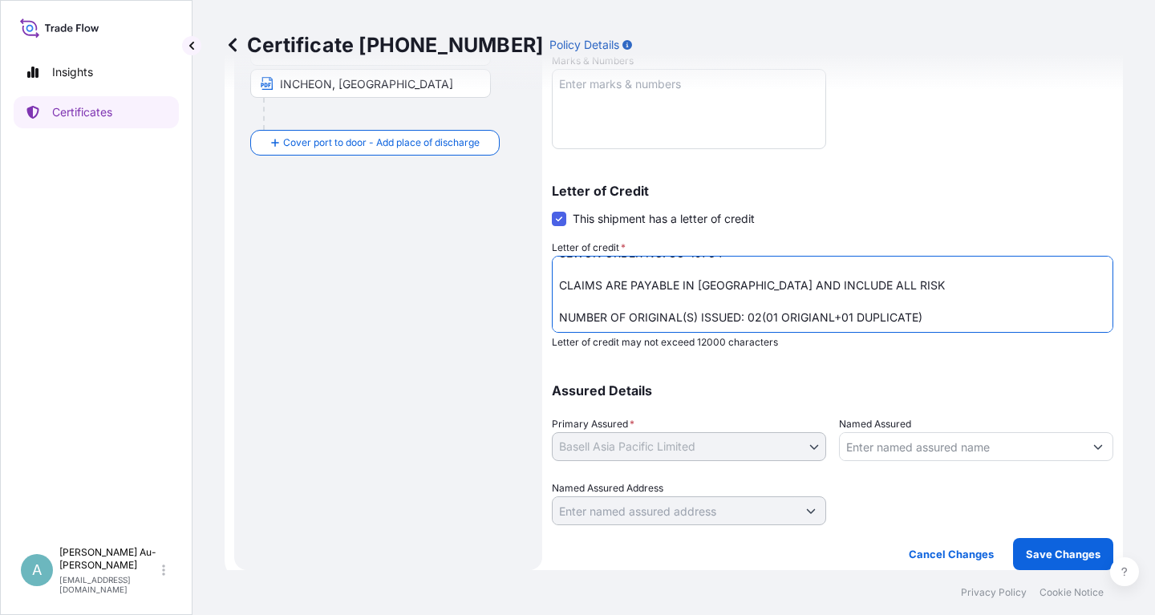
drag, startPoint x: 803, startPoint y: 287, endPoint x: 826, endPoint y: 292, distance: 23.0
click at [811, 287] on textarea "LC NUMBER: M06L32509NU00203 SEWON ORDER NO. SO-19764 CLAIMS ARE PAYABLE IN [GEO…" at bounding box center [832, 294] width 561 height 77
click at [985, 305] on textarea "LC NUMBER: M06L32509NU00203 SEWON ORDER NO. SO-19764 CLAIMS ARE PAYABLE IN [GEO…" at bounding box center [832, 294] width 561 height 77
click at [1009, 308] on textarea "LC NUMBER: M06L32509NU00203 SEWON ORDER NO. SO-19764 CLAIMS ARE PAYABLE IN [GEO…" at bounding box center [832, 294] width 561 height 77
type textarea "LC NUMBER: M06L32509NU00203 SEWON ORDER NO. SO-19764 CLAIMS ARE PAYABLE IN [GEO…"
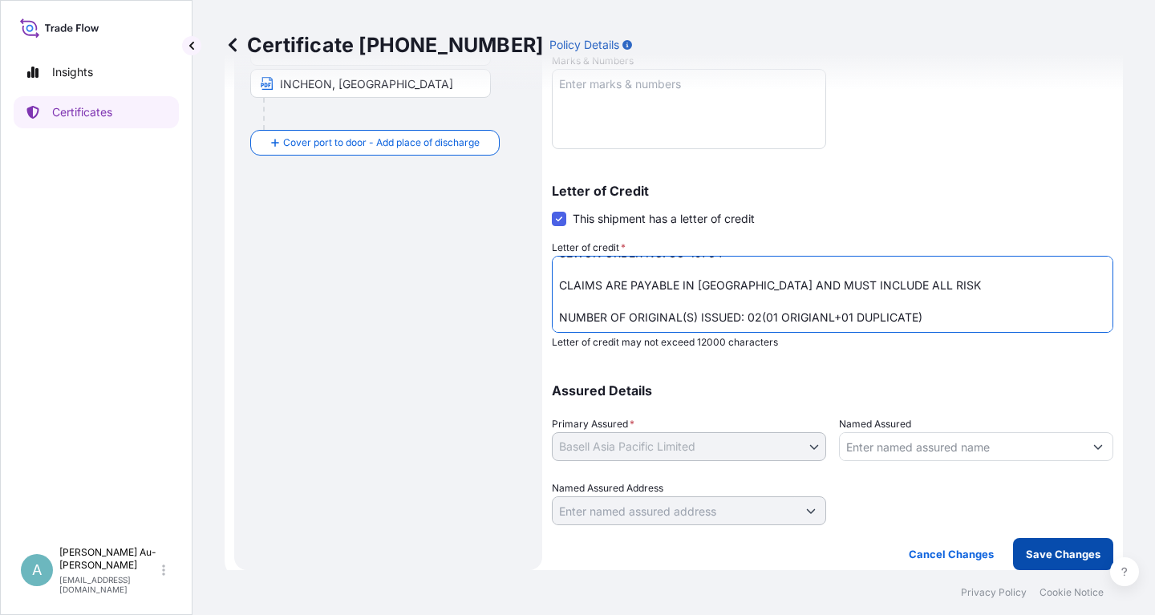
click at [1042, 559] on p "Save Changes" at bounding box center [1062, 554] width 75 height 16
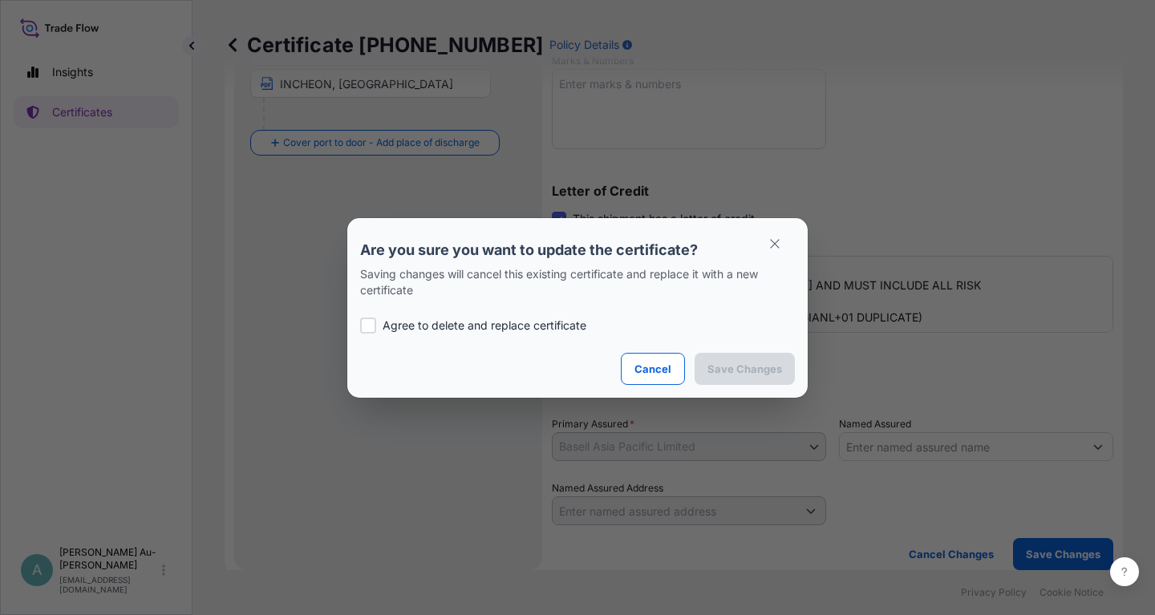
click at [422, 321] on p "Agree to delete and replace certificate" at bounding box center [484, 325] width 204 height 16
checkbox input "true"
click at [725, 378] on button "Save Changes" at bounding box center [744, 369] width 100 height 32
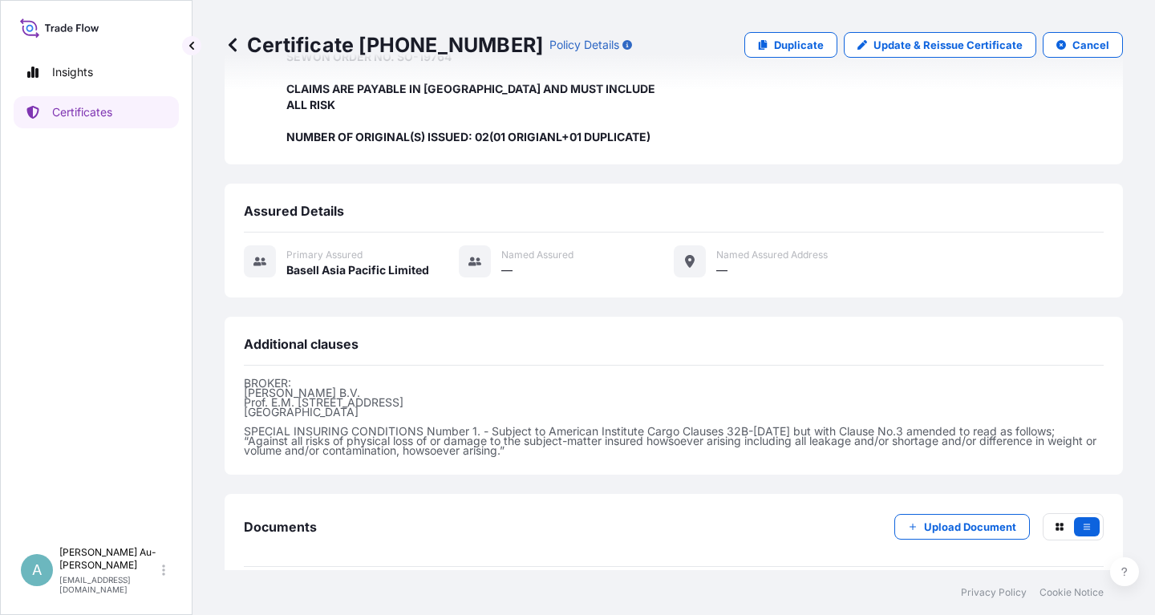
scroll to position [425, 0]
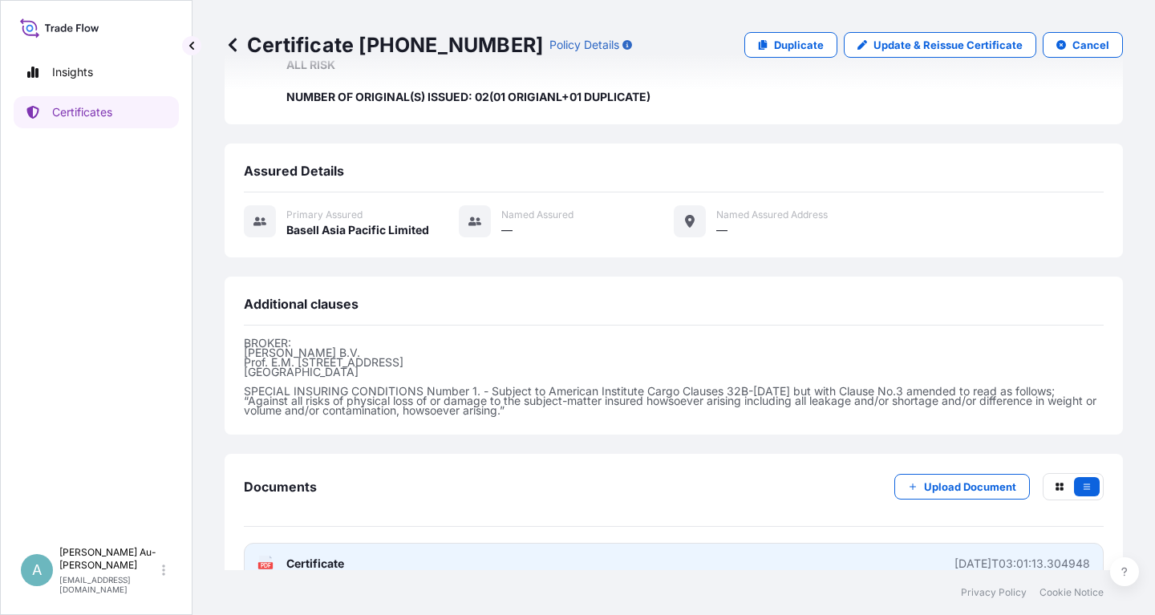
click at [480, 543] on link "PDF Certificate [DATE]T03:01:13.304948" at bounding box center [673, 564] width 859 height 42
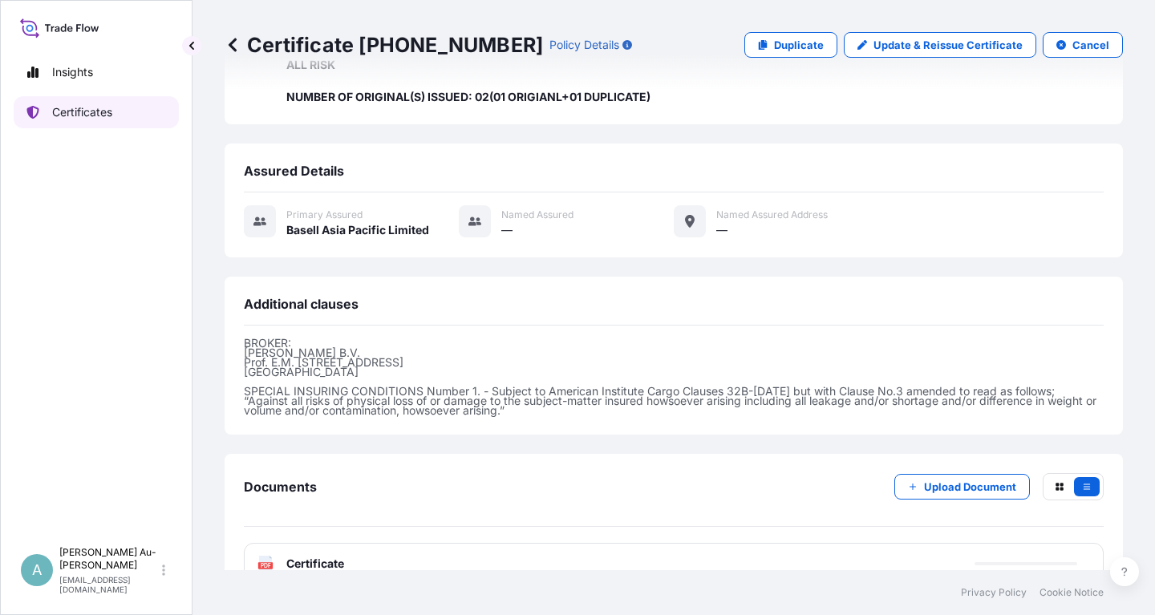
click at [90, 115] on p "Certificates" at bounding box center [82, 112] width 60 height 16
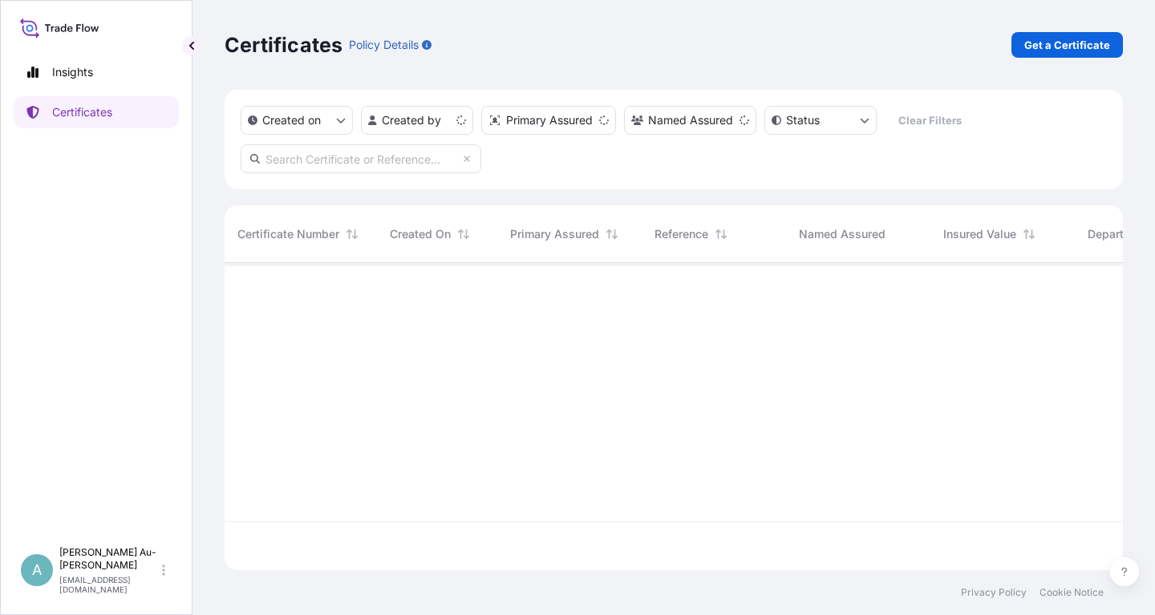
scroll to position [316, 898]
click at [348, 166] on input "text" at bounding box center [361, 158] width 241 height 29
type input "1897-1"
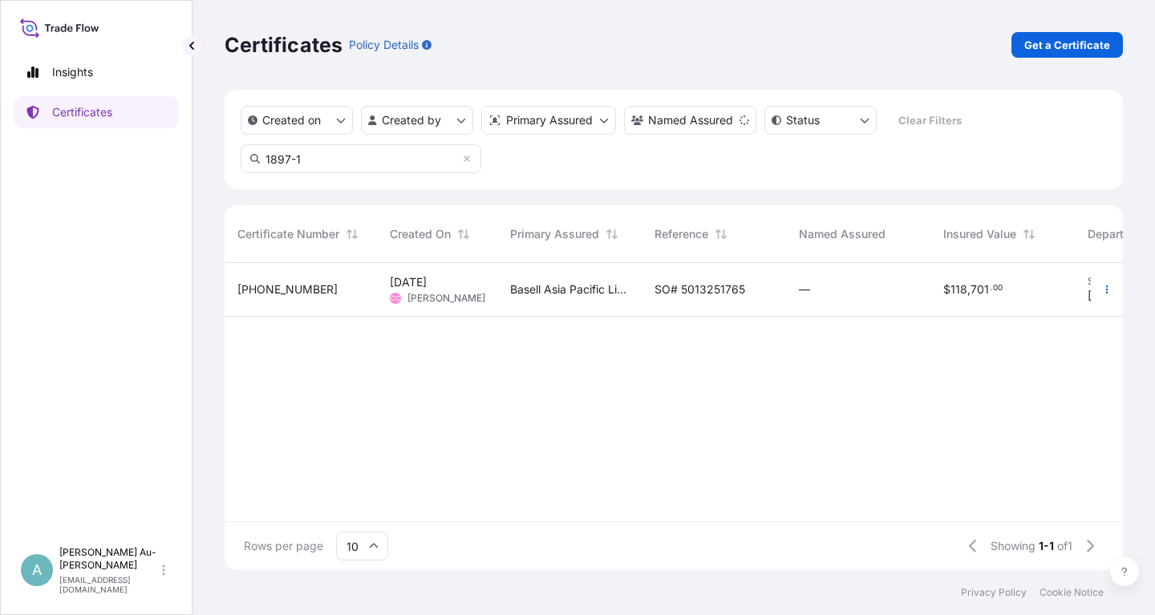
click at [698, 296] on span "SO# 5013251765" at bounding box center [699, 289] width 91 height 16
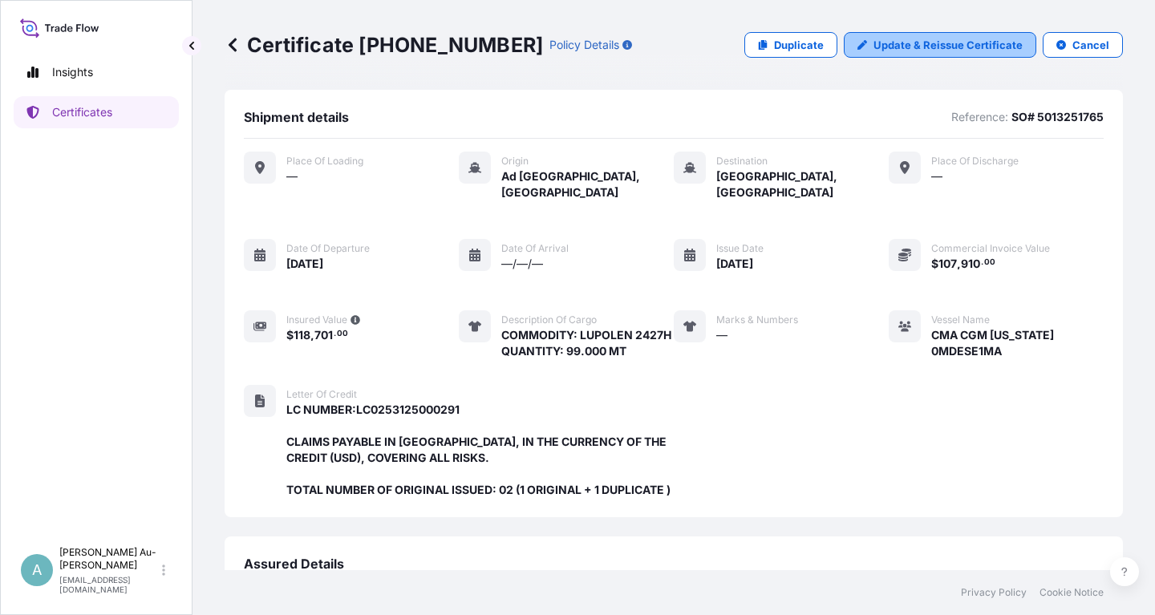
click at [894, 47] on p "Update & Reissue Certificate" at bounding box center [947, 45] width 149 height 16
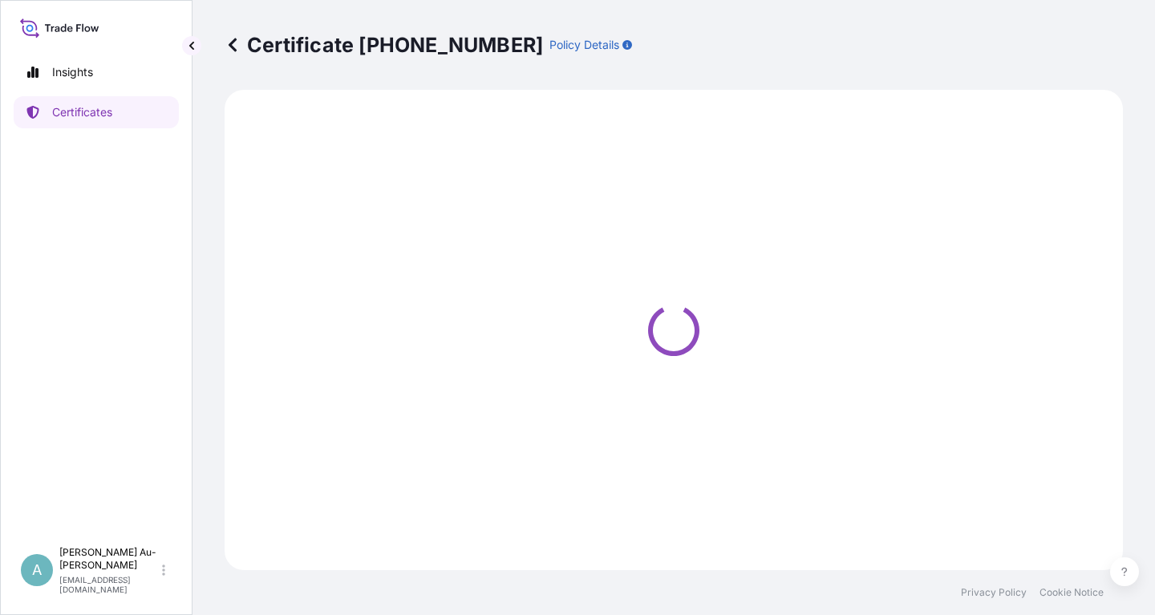
select select "Sea"
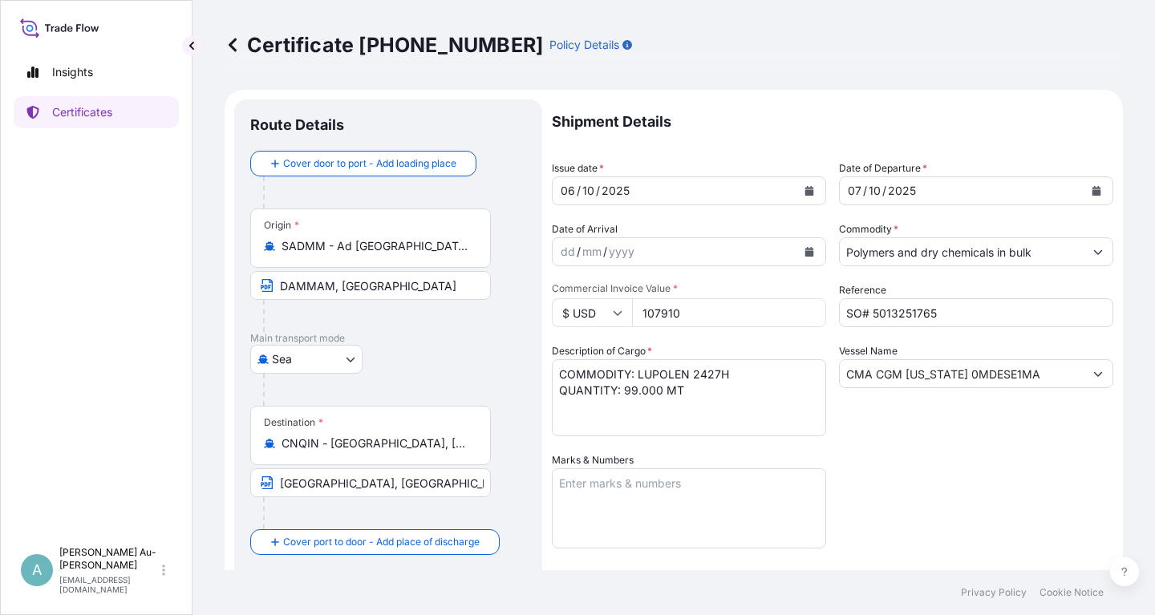
select select "32034"
click at [807, 188] on icon "Calendar" at bounding box center [809, 191] width 9 height 10
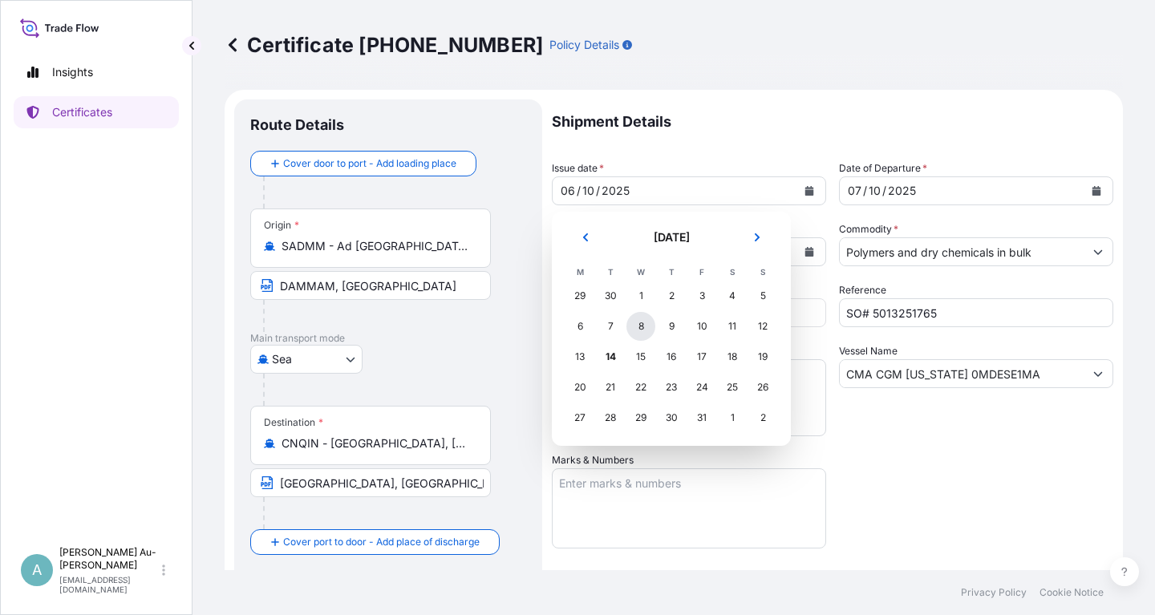
click at [645, 330] on div "8" at bounding box center [640, 326] width 29 height 29
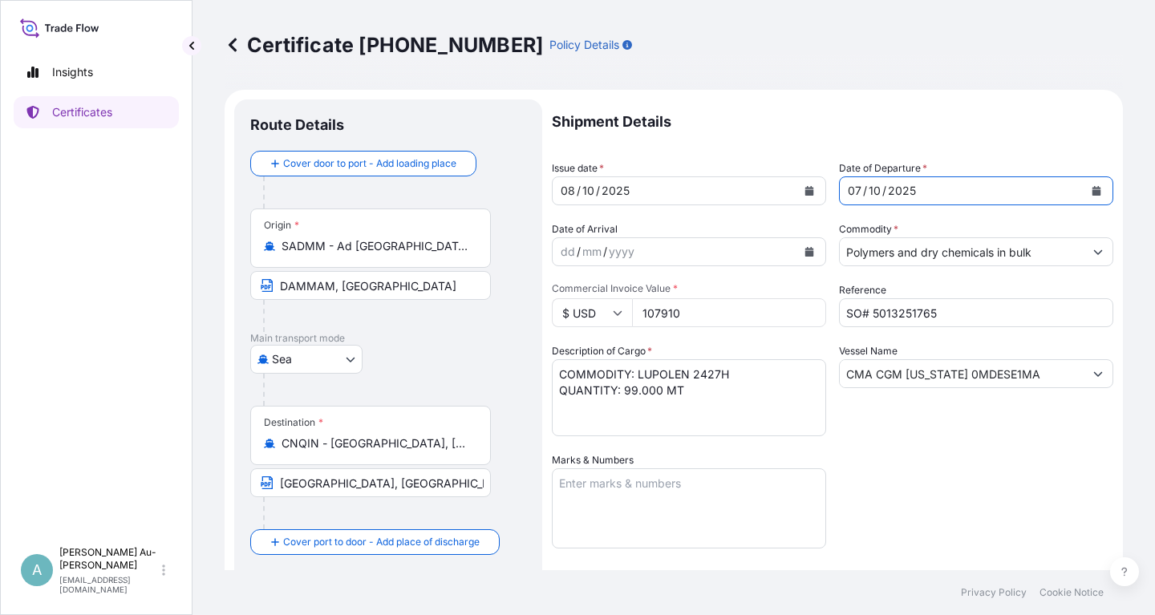
click at [1099, 184] on button "Calendar" at bounding box center [1096, 191] width 26 height 26
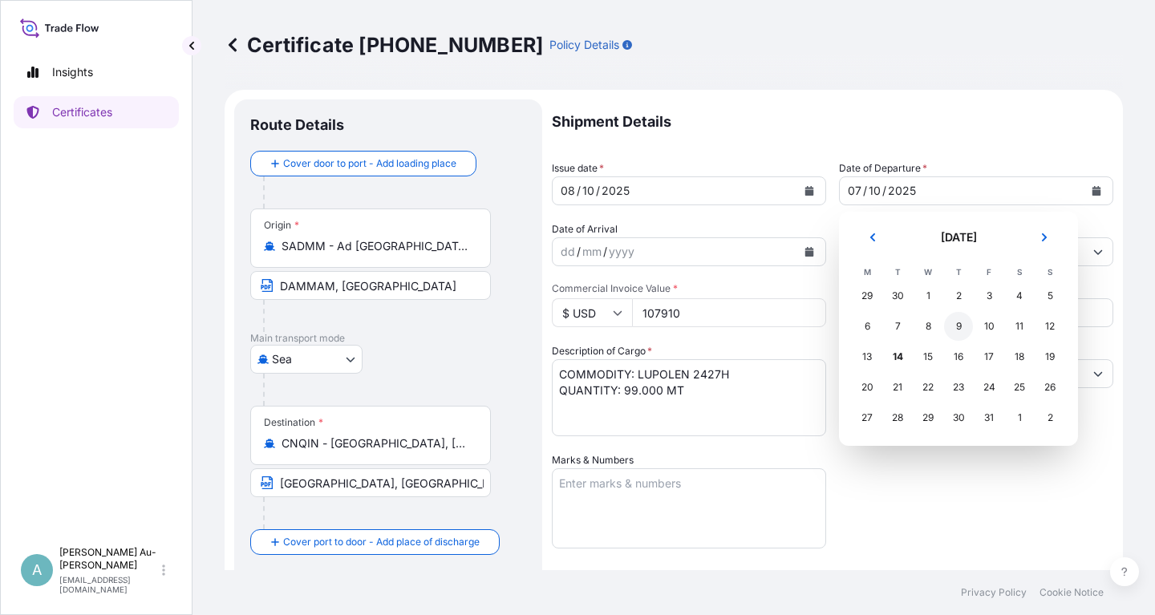
click at [961, 326] on div "9" at bounding box center [958, 326] width 29 height 29
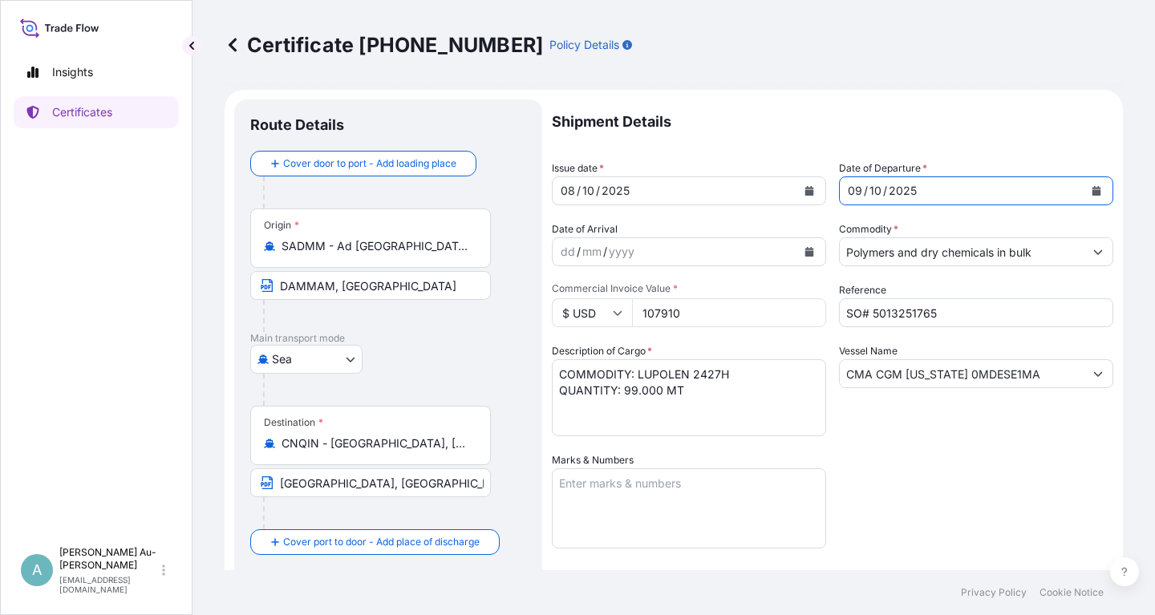
drag, startPoint x: 916, startPoint y: 495, endPoint x: 906, endPoint y: 487, distance: 12.0
click at [914, 493] on div "Shipment Details Issue date * [DATE] Date of Departure * [DATE] Date of Arrival…" at bounding box center [832, 511] width 561 height 825
drag, startPoint x: 977, startPoint y: 494, endPoint x: 975, endPoint y: 483, distance: 10.7
click at [977, 491] on div "Shipment Details Issue date * [DATE] Date of Departure * [DATE] Date of Arrival…" at bounding box center [832, 511] width 561 height 825
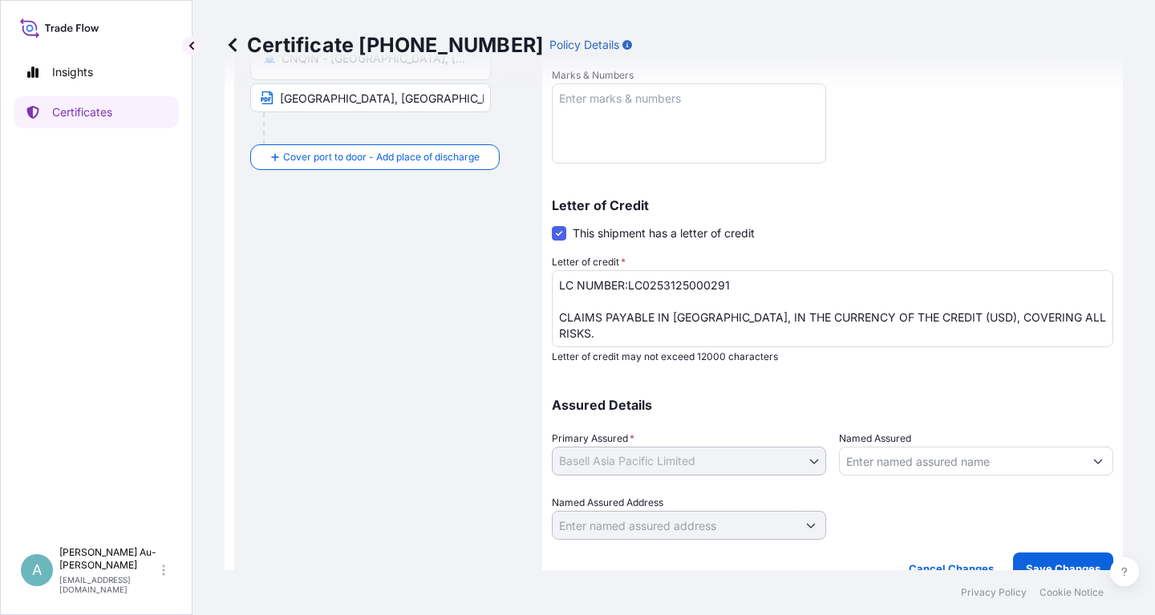
scroll to position [399, 0]
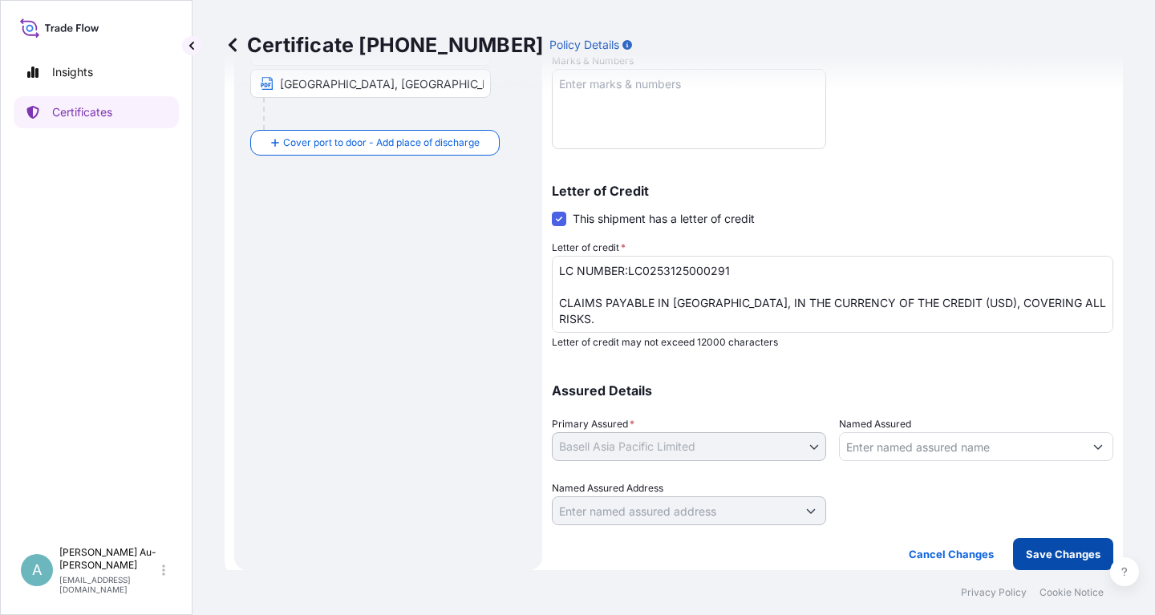
click at [1035, 558] on p "Save Changes" at bounding box center [1062, 554] width 75 height 16
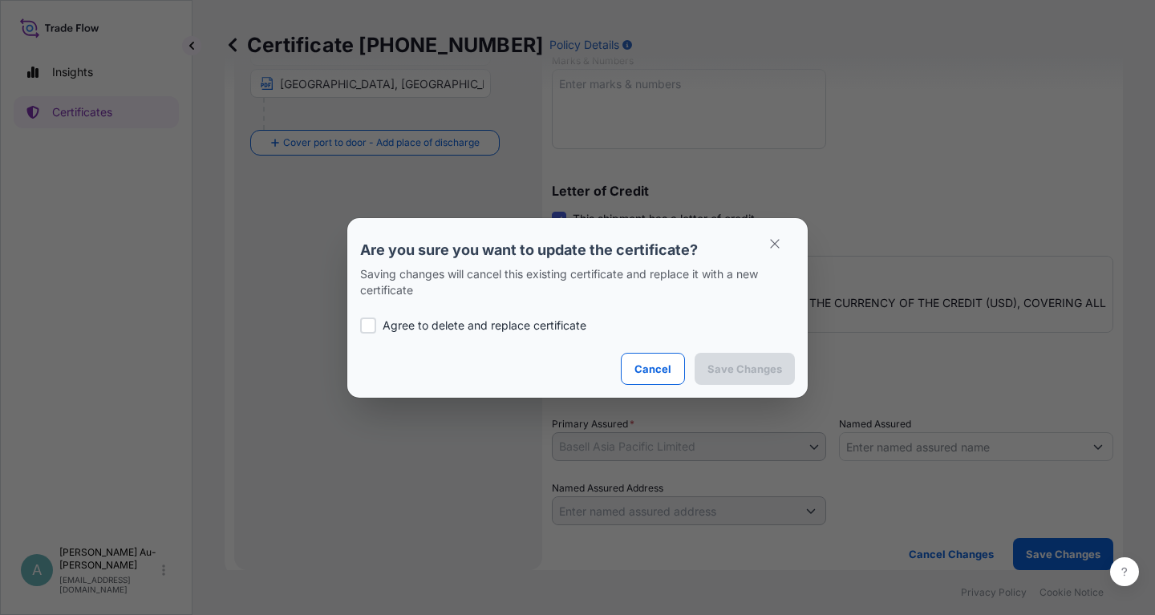
click at [445, 317] on div "Agree to delete and replace certificate" at bounding box center [577, 325] width 435 height 55
click at [372, 325] on div at bounding box center [368, 325] width 16 height 16
checkbox input "true"
click at [726, 363] on p "Save Changes" at bounding box center [744, 369] width 75 height 16
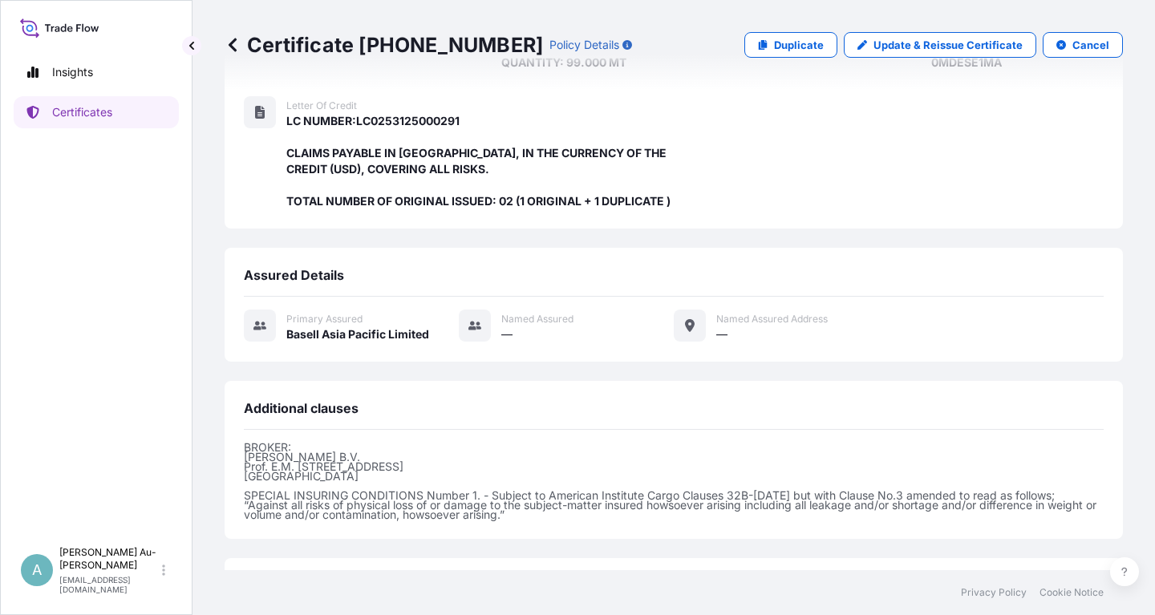
scroll to position [409, 0]
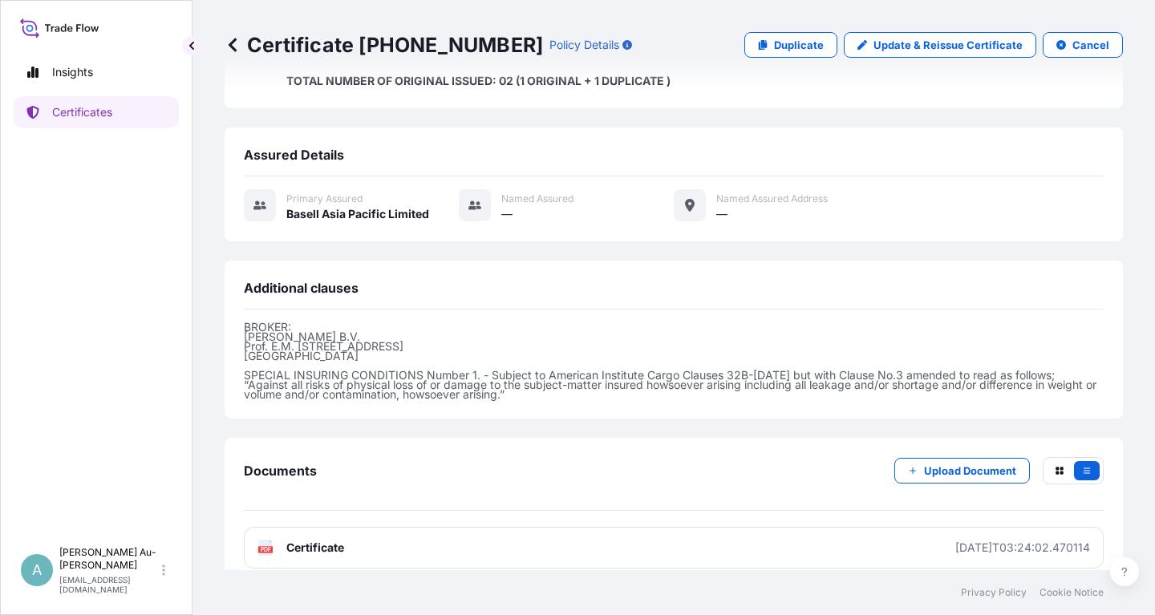
click at [362, 532] on link "PDF Certificate [DATE]T03:24:02.470114" at bounding box center [673, 548] width 859 height 42
click at [82, 119] on p "Certificates" at bounding box center [82, 112] width 60 height 16
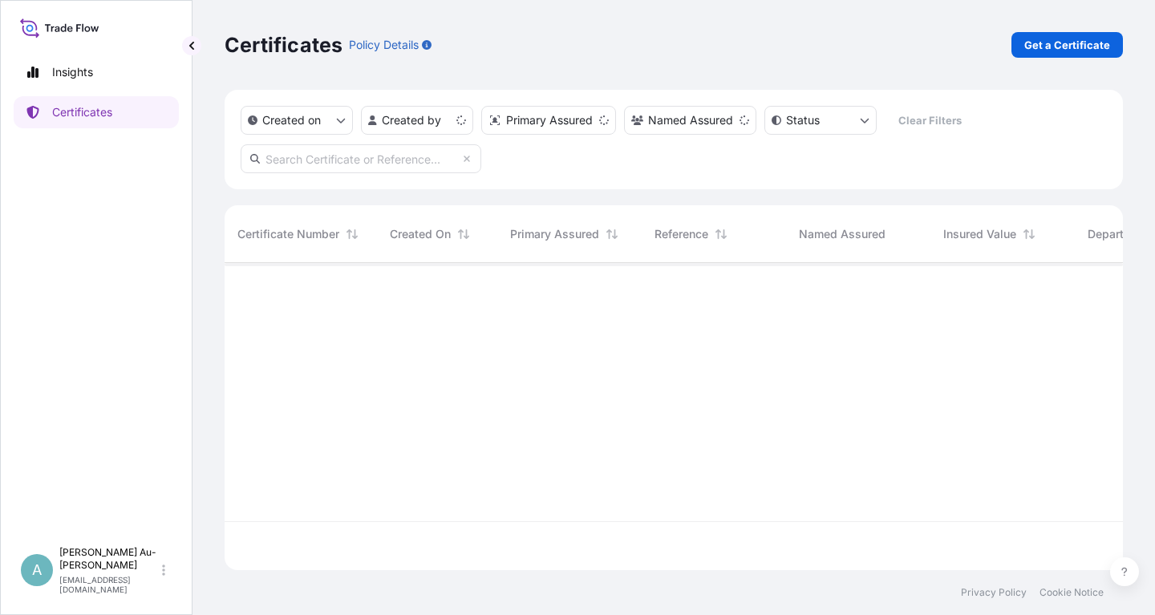
scroll to position [316, 898]
click at [321, 167] on input "text" at bounding box center [361, 158] width 241 height 29
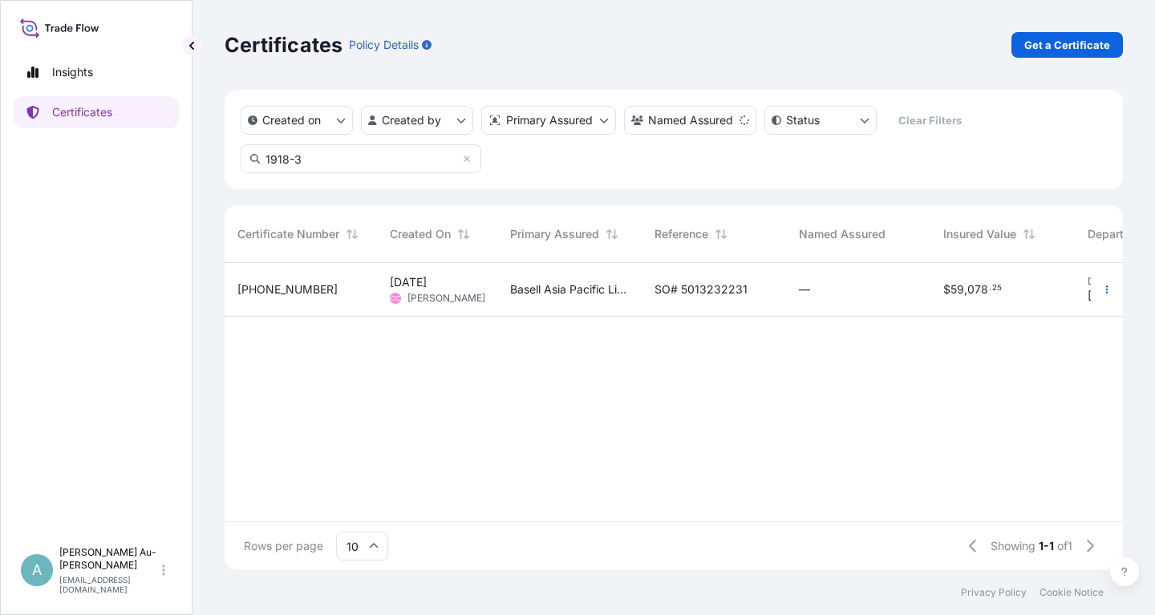
type input "1918-3"
click at [718, 287] on span "SO# 5013232231" at bounding box center [700, 289] width 93 height 16
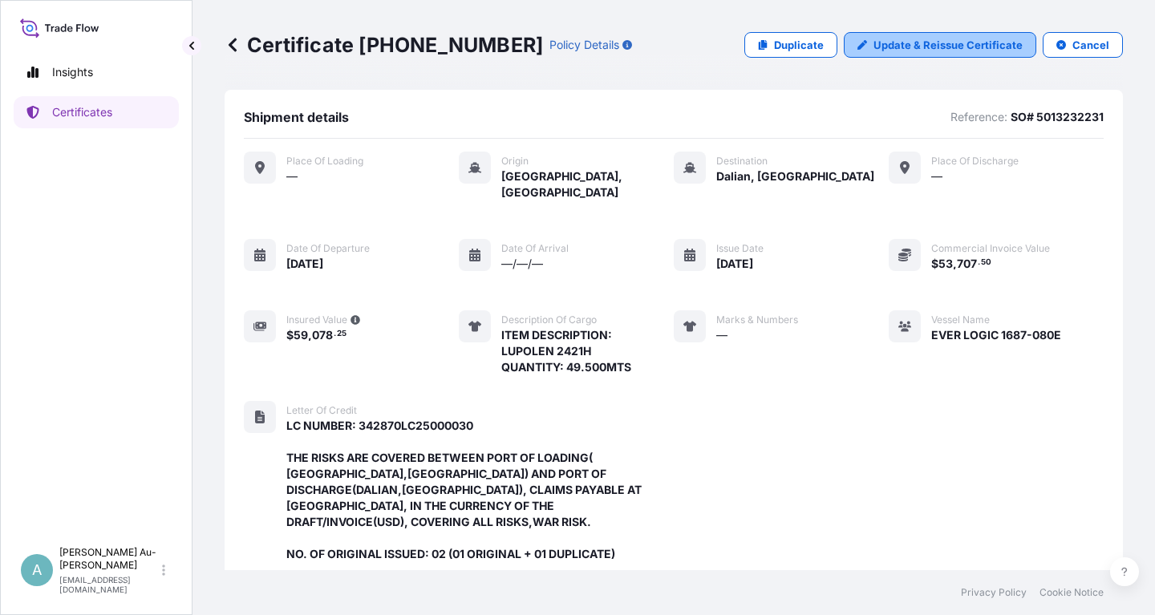
click at [947, 35] on link "Update & Reissue Certificate" at bounding box center [939, 45] width 192 height 26
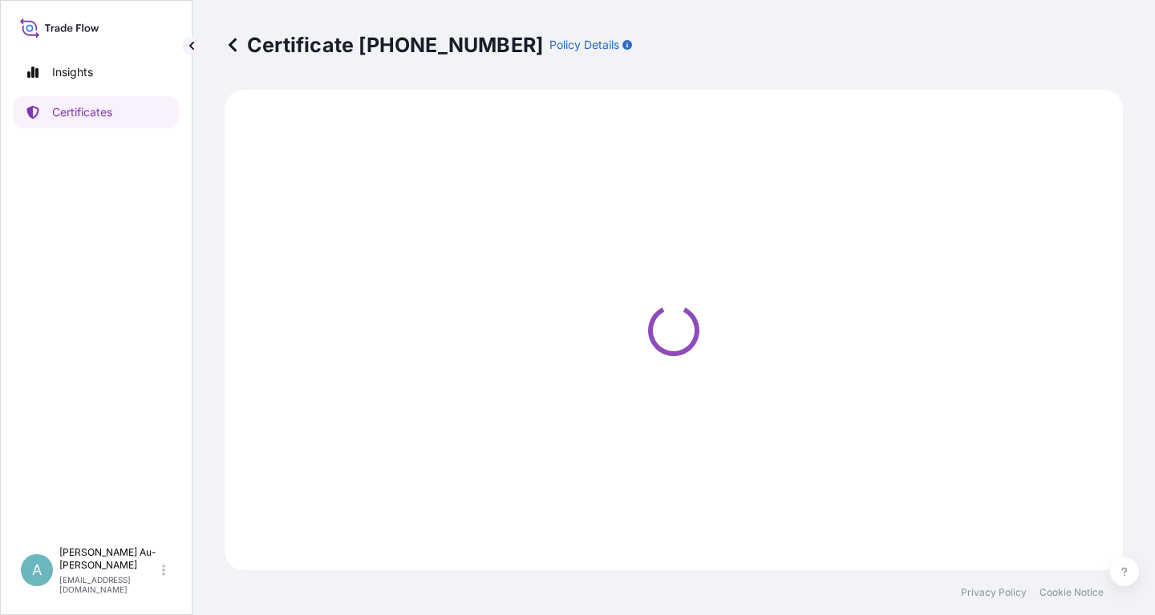
click at [948, 42] on div "Certificate [PHONE_NUMBER] Policy Details" at bounding box center [673, 45] width 898 height 26
select select "Sea"
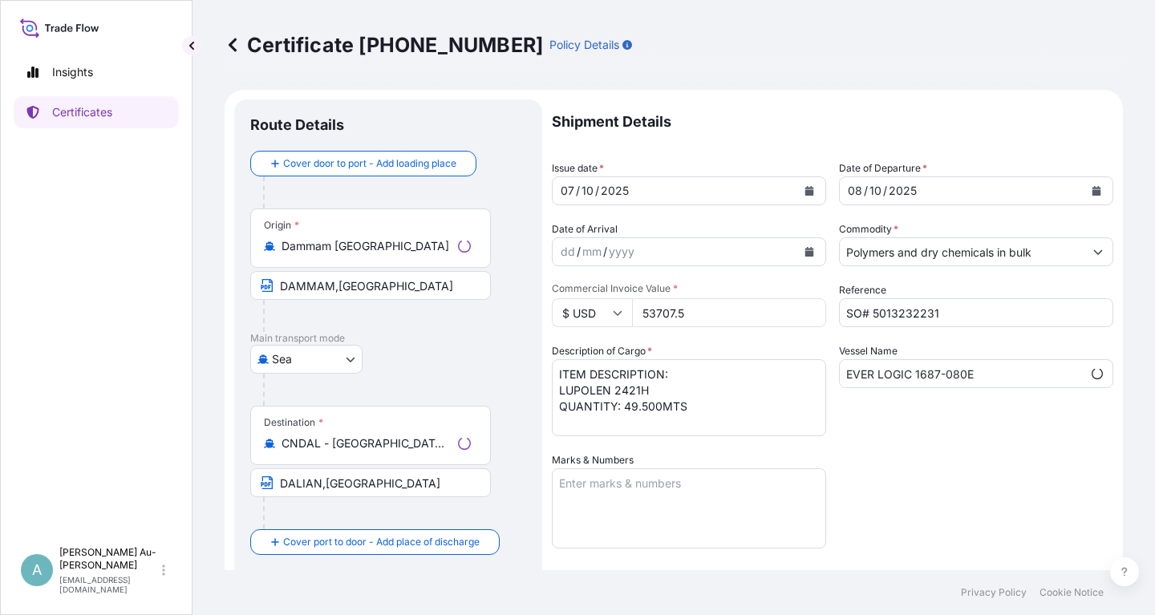
select select "32034"
click at [802, 195] on button "Calendar" at bounding box center [809, 191] width 26 height 26
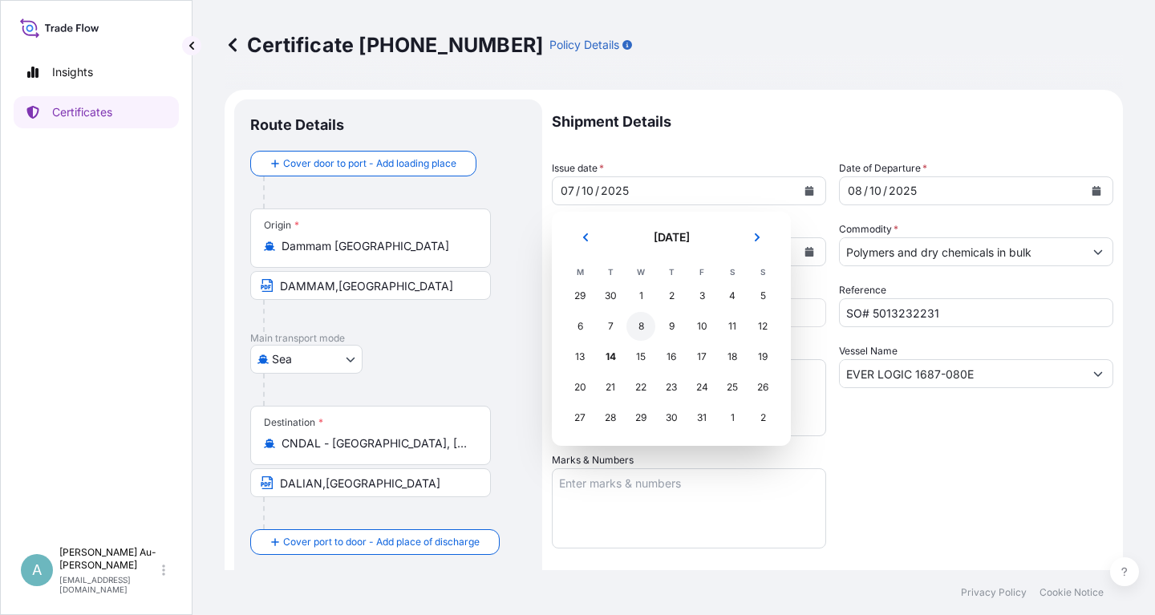
click at [641, 327] on div "8" at bounding box center [640, 326] width 29 height 29
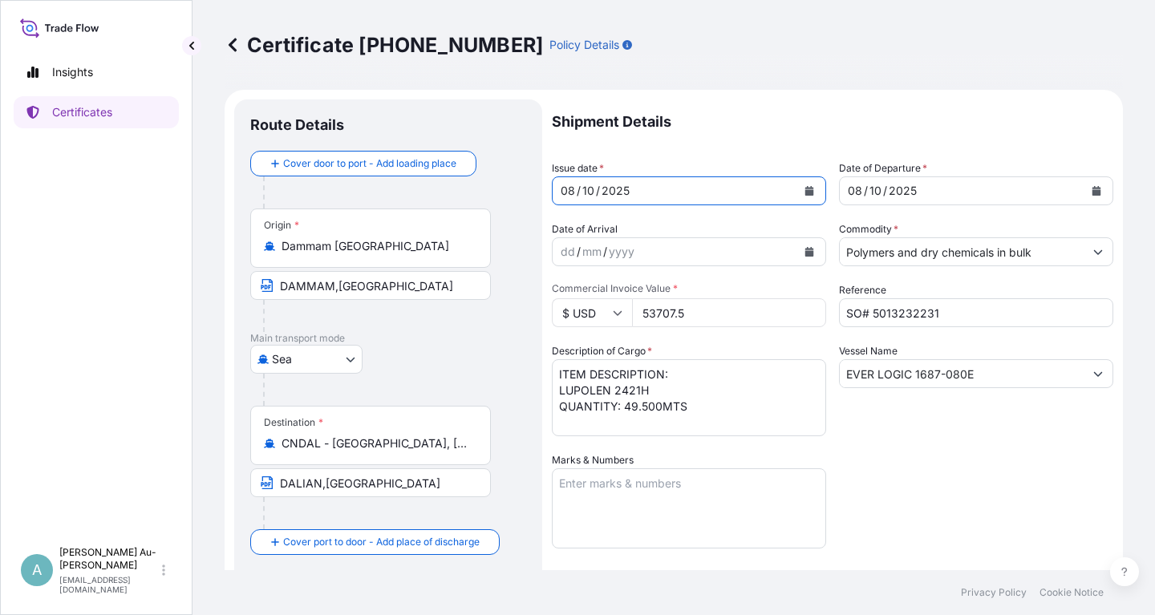
click at [1090, 192] on button "Calendar" at bounding box center [1096, 191] width 26 height 26
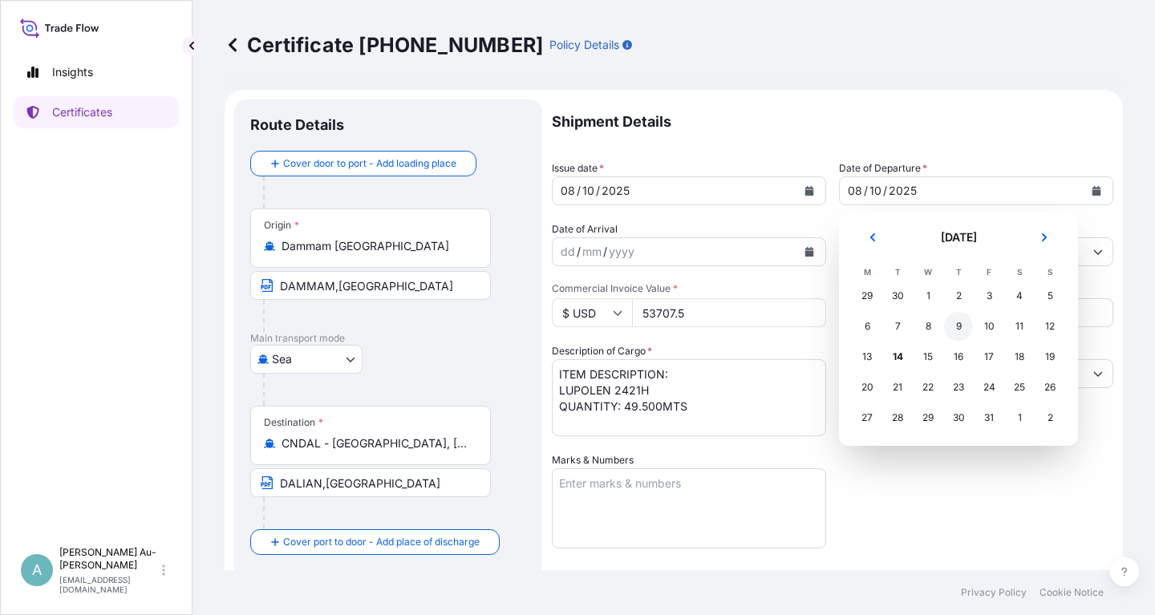
click at [957, 333] on div "9" at bounding box center [958, 326] width 29 height 29
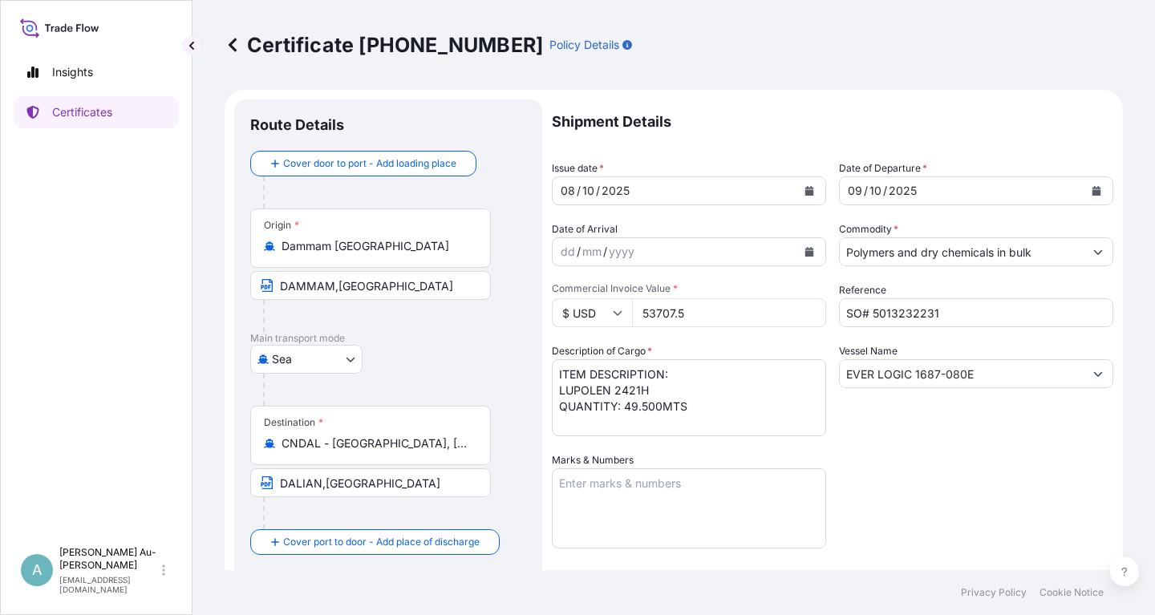
click at [943, 458] on div "Shipment Details Issue date * [DATE] Date of Departure * [DATE] Date of Arrival…" at bounding box center [832, 511] width 561 height 825
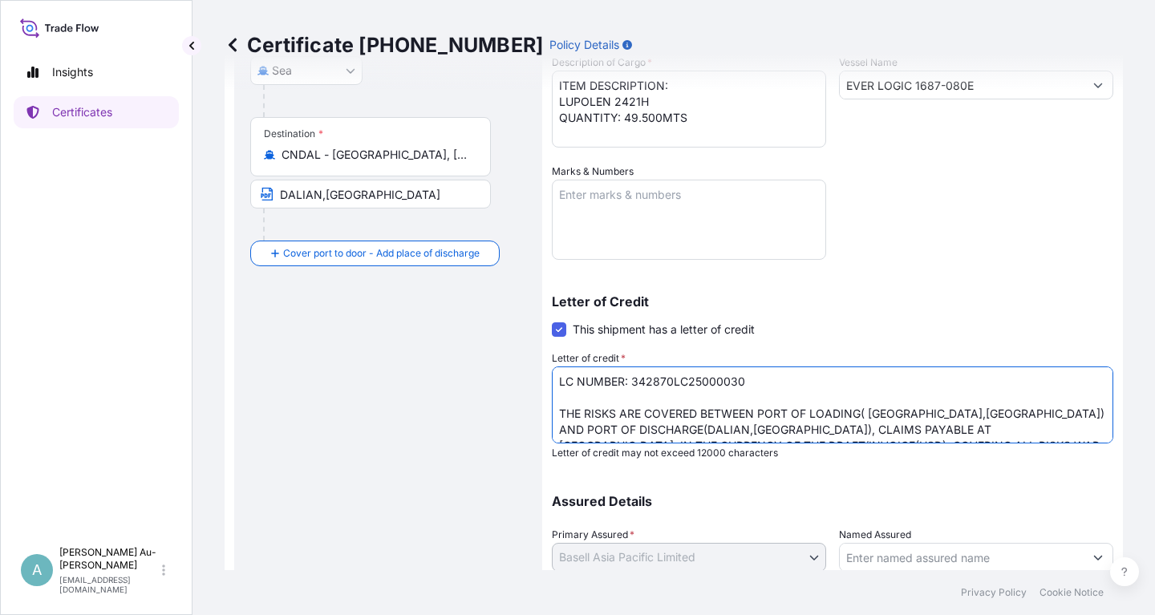
drag, startPoint x: 865, startPoint y: 415, endPoint x: 1000, endPoint y: 408, distance: 134.9
click at [1000, 408] on textarea "LC NUMBER: 342870LC25000030 THE RISKS ARE COVERED BETWEEN PORT OF LOADING( [GEO…" at bounding box center [832, 404] width 561 height 77
click at [856, 415] on textarea "LC NUMBER: 342870LC25000030 THE RISKS ARE COVERED BETWEEN PORT OF LOADING( [GEO…" at bounding box center [832, 404] width 561 height 77
click at [756, 415] on textarea "LC NUMBER: 342870LC25000030 THE RISKS ARE COVERED BETWEEN PORT OF LOADING( [GEO…" at bounding box center [832, 404] width 561 height 77
drag, startPoint x: 879, startPoint y: 414, endPoint x: 1012, endPoint y: 412, distance: 133.1
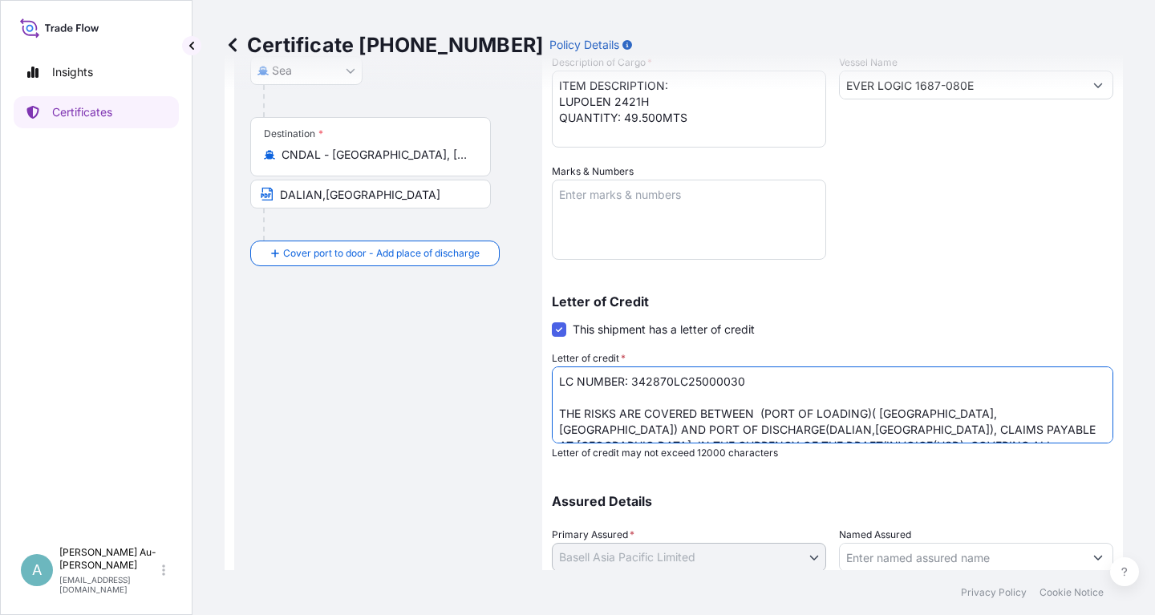
click at [1012, 412] on textarea "LC NUMBER: 342870LC25000030 THE RISKS ARE COVERED BETWEEN PORT OF LOADING( [GEO…" at bounding box center [832, 404] width 561 height 77
click at [758, 415] on textarea "LC NUMBER: 342870LC25000030 THE RISKS ARE COVERED BETWEEN PORT OF LOADING( [GEO…" at bounding box center [832, 404] width 561 height 77
paste textarea "DAMMAM,[GEOGRAPHIC_DATA]"
drag, startPoint x: 1006, startPoint y: 413, endPoint x: 1037, endPoint y: 435, distance: 38.0
click at [1009, 415] on textarea "LC NUMBER: 342870LC25000030 THE RISKS ARE COVERED BETWEEN PORT OF LOADING( [GEO…" at bounding box center [832, 404] width 561 height 77
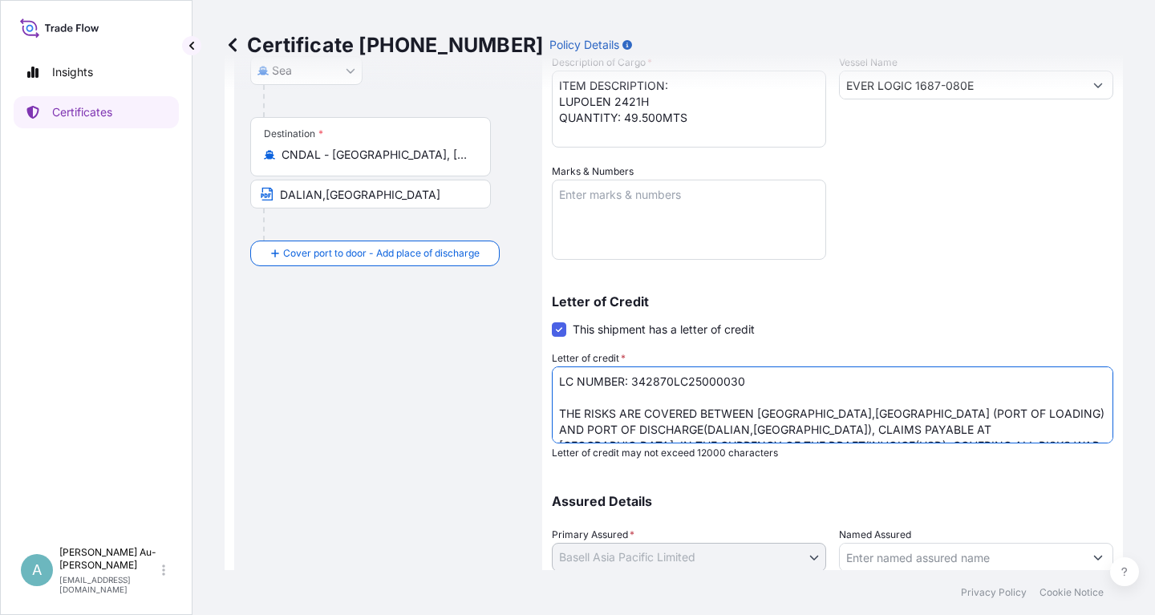
drag, startPoint x: 626, startPoint y: 430, endPoint x: 706, endPoint y: 429, distance: 79.4
click at [706, 429] on textarea "LC NUMBER: 342870LC25000030 THE RISKS ARE COVERED BETWEEN PORT OF LOADING( [GEO…" at bounding box center [832, 404] width 561 height 77
click at [1032, 415] on textarea "LC NUMBER: 342870LC25000030 THE RISKS ARE COVERED BETWEEN PORT OF LOADING( [GEO…" at bounding box center [832, 404] width 561 height 77
paste textarea "DALIAN,[GEOGRAPHIC_DATA]"
click at [642, 431] on textarea "LC NUMBER: 342870LC25000030 THE RISKS ARE COVERED BETWEEN PORT OF LOADING( [GEO…" at bounding box center [832, 404] width 561 height 77
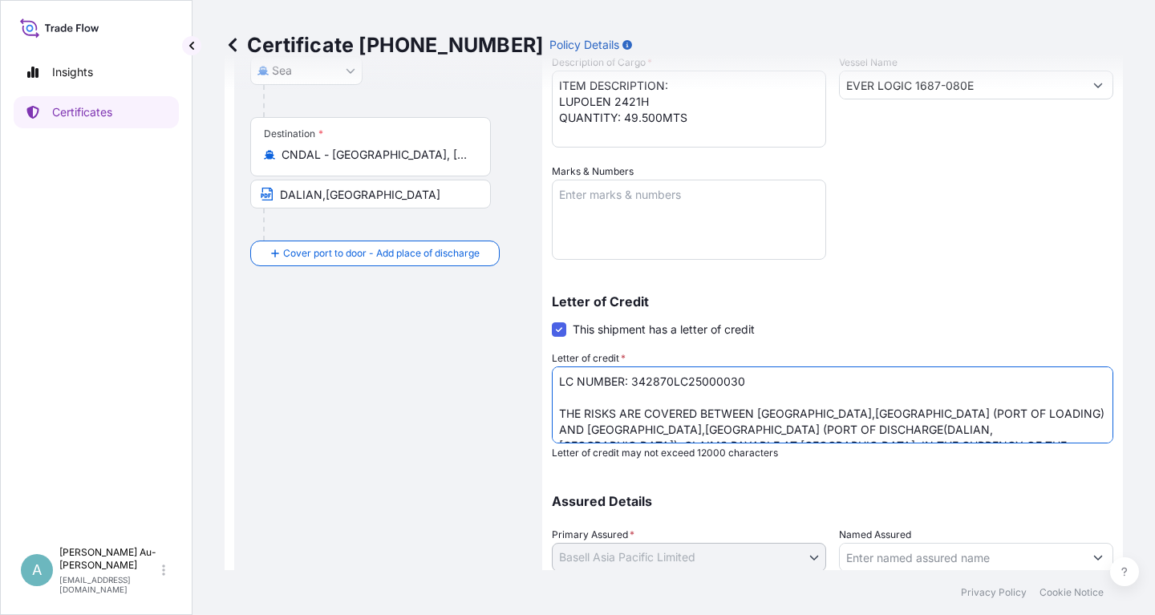
click at [762, 430] on textarea "LC NUMBER: 342870LC25000030 THE RISKS ARE COVERED BETWEEN PORT OF LOADING( [GEO…" at bounding box center [832, 404] width 561 height 77
type textarea "LC NUMBER: 342870LC25000030 THE RISKS ARE COVERED BETWEEN [GEOGRAPHIC_DATA],[GE…"
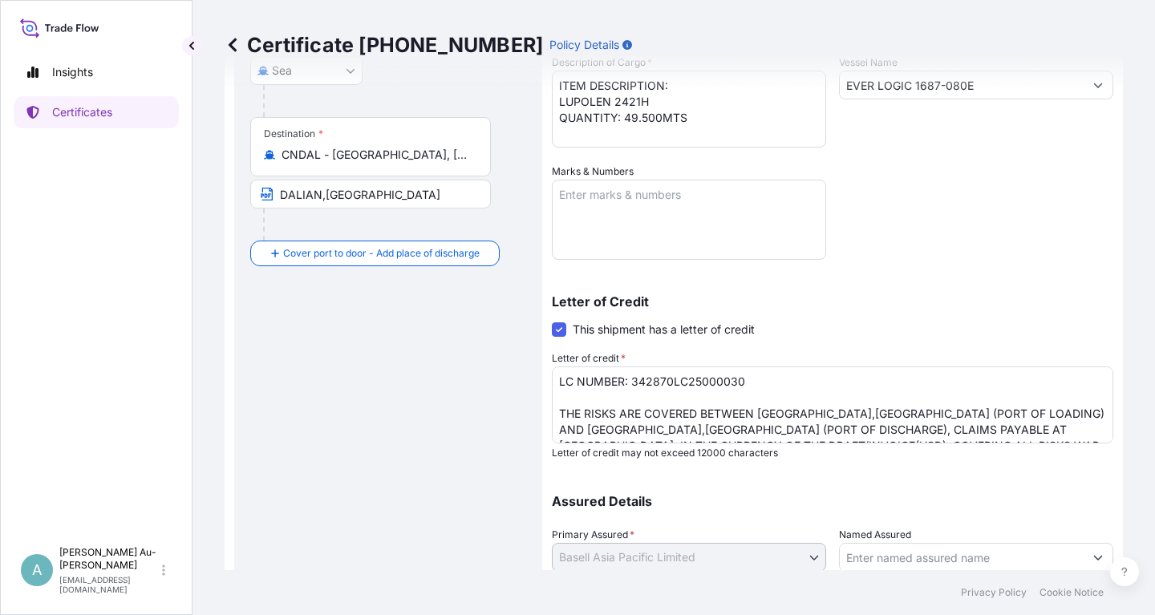
click at [1020, 286] on div "Letter of Credit This shipment has a letter of credit Letter of credit * LC NUM…" at bounding box center [832, 368] width 561 height 184
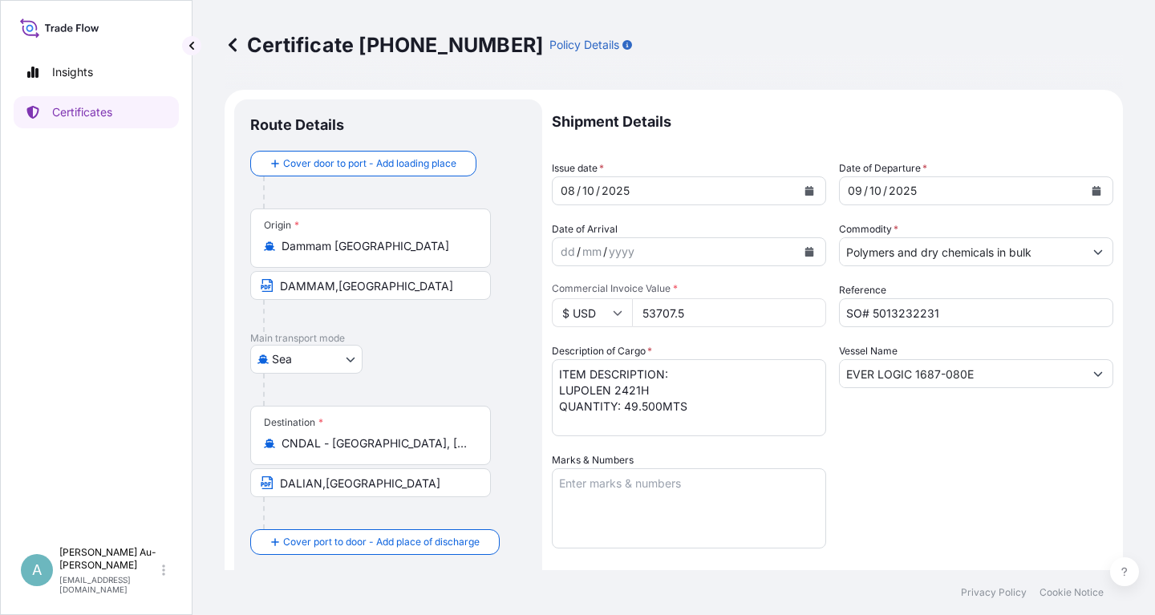
scroll to position [289, 0]
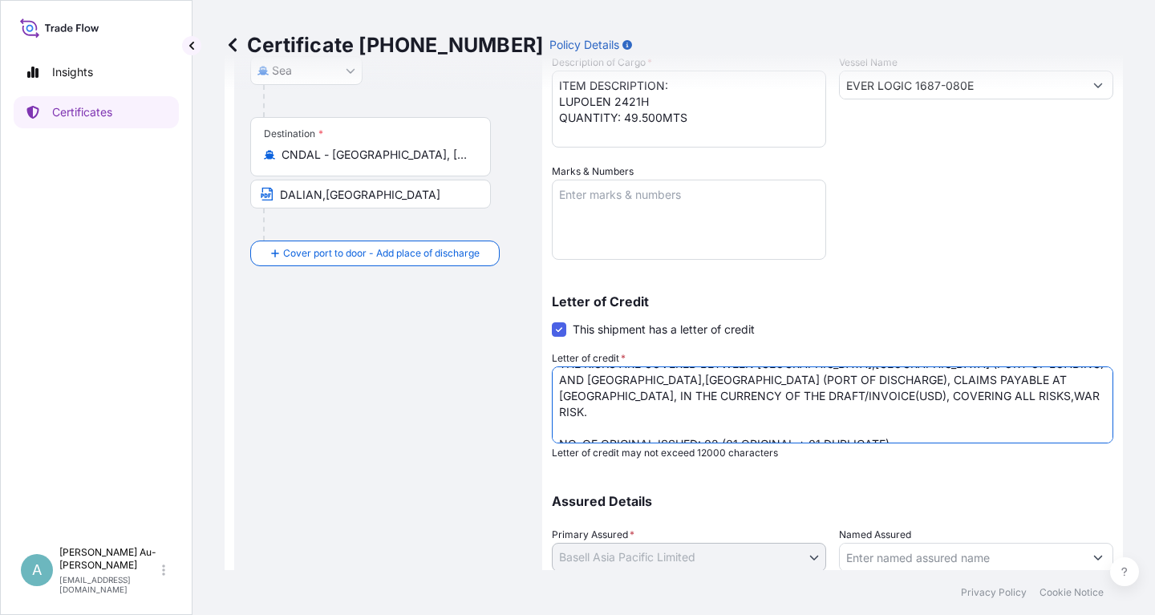
click at [615, 435] on textarea "LC NUMBER: 342870LC25000030 THE RISKS ARE COVERED BETWEEN PORT OF LOADING( [GEO…" at bounding box center [832, 404] width 561 height 77
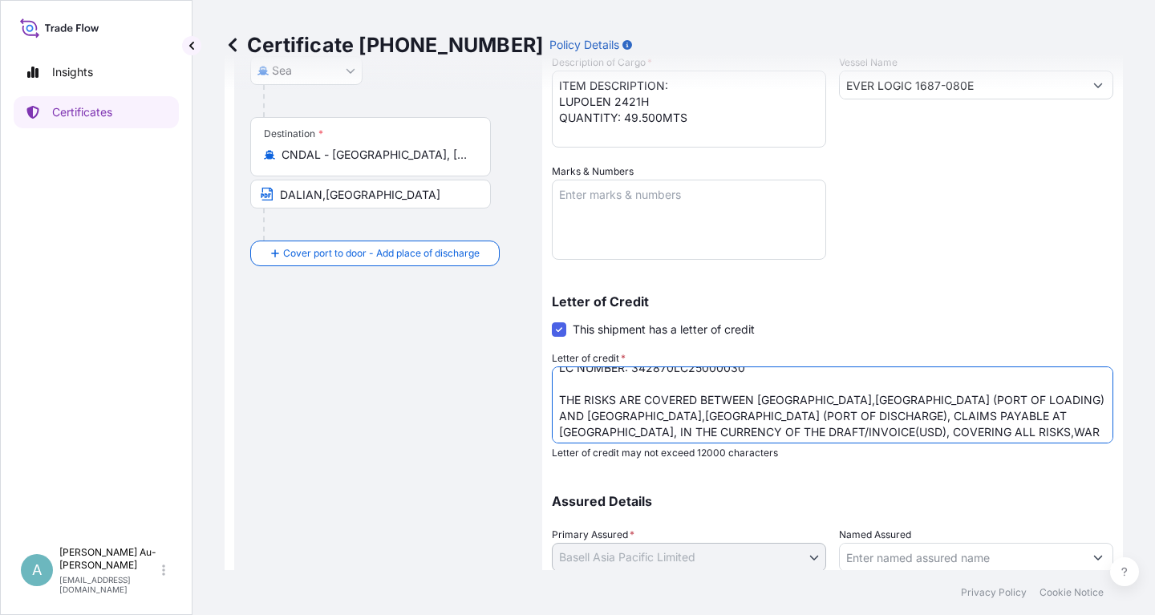
scroll to position [0, 0]
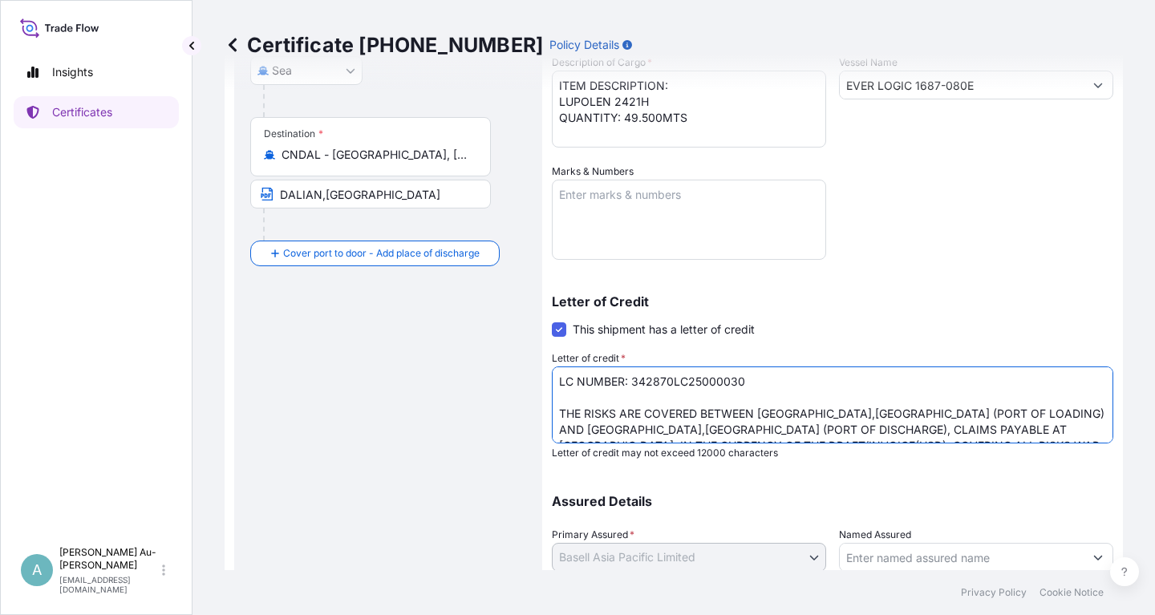
click at [556, 86] on div "Certificate [PHONE_NUMBER] Policy Details" at bounding box center [673, 45] width 898 height 90
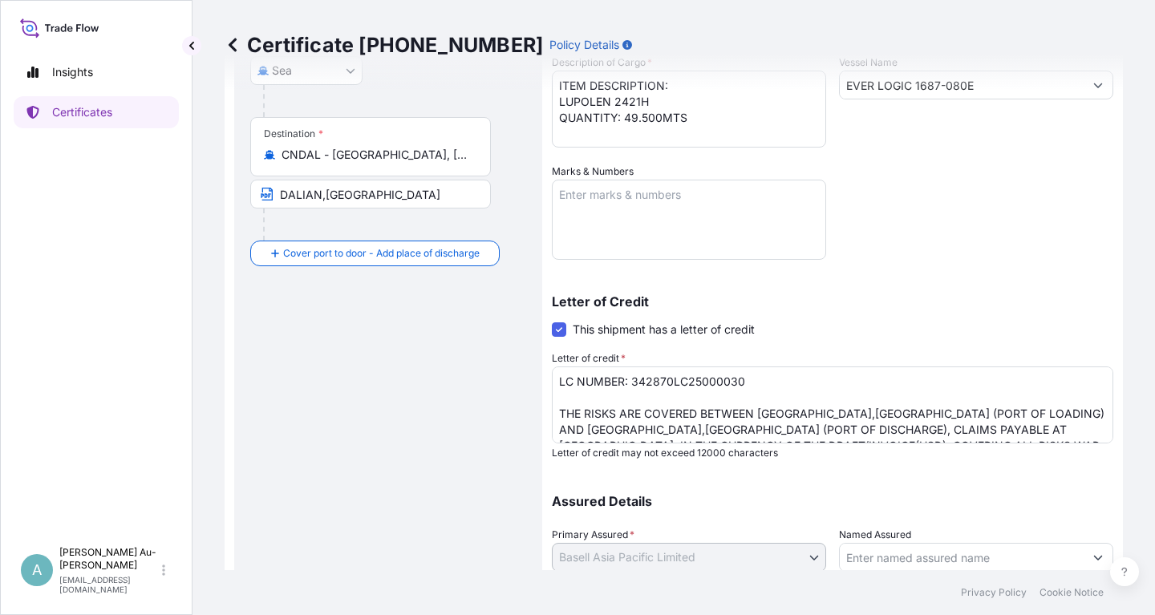
click at [559, 87] on div "Certificate [PHONE_NUMBER] Policy Details" at bounding box center [673, 45] width 898 height 90
click at [563, 87] on div "Certificate [PHONE_NUMBER] Policy Details" at bounding box center [673, 45] width 898 height 90
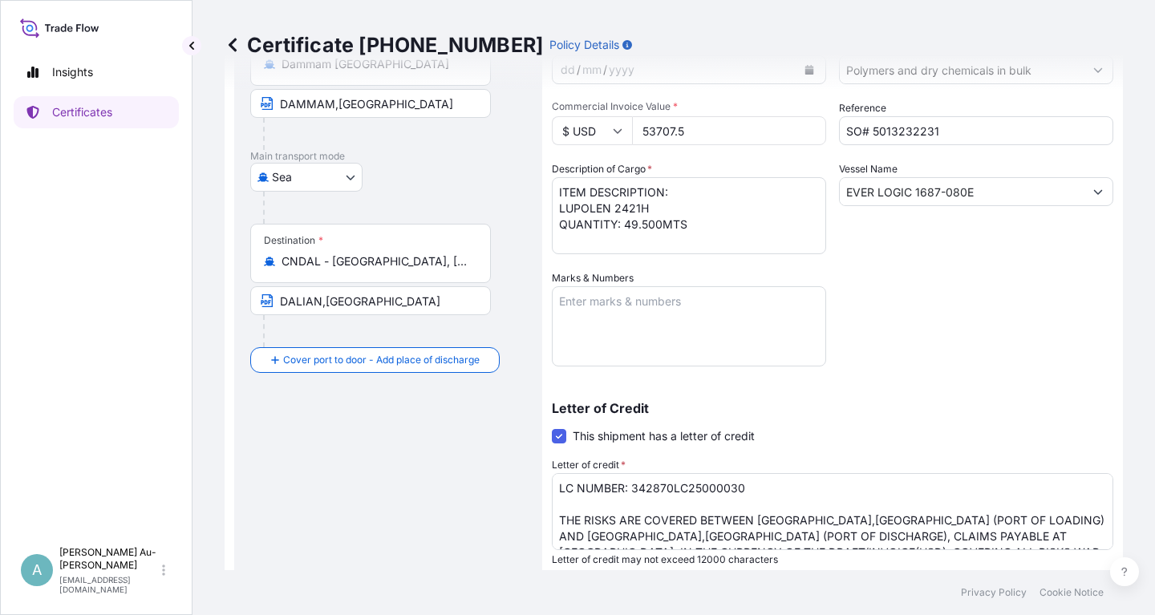
scroll to position [96, 0]
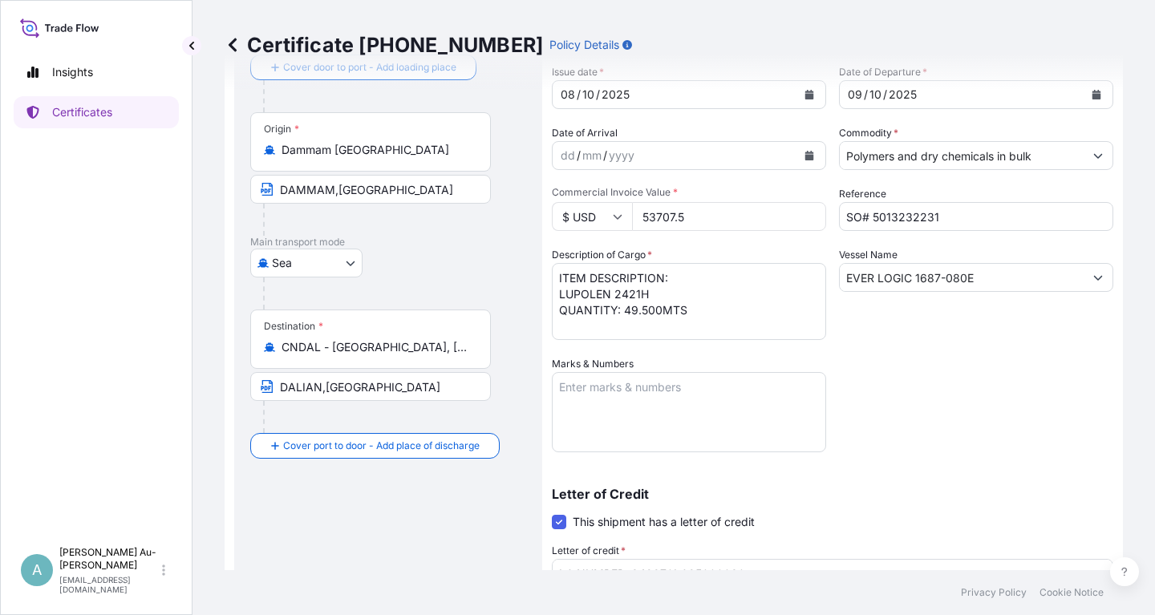
click at [557, 275] on textarea "ITEM DESCRIPTION: LUPOLEN 2421H QUANTITY: 49.500MTS" at bounding box center [689, 301] width 274 height 77
click at [788, 319] on textarea "ITEM DESCRIPTION: LUPOLEN 2421H QUANTITY: 49.500MTS" at bounding box center [689, 301] width 274 height 77
type textarea "MATERIAL ITEM DESCRIPTION: LUPOLEN 2421H QUANTITY: 49.500MTS"
drag, startPoint x: 976, startPoint y: 391, endPoint x: 989, endPoint y: 382, distance: 16.7
click at [973, 390] on div "Shipment Details Issue date * [DATE] Date of Departure * [DATE] Date of Arrival…" at bounding box center [832, 415] width 561 height 825
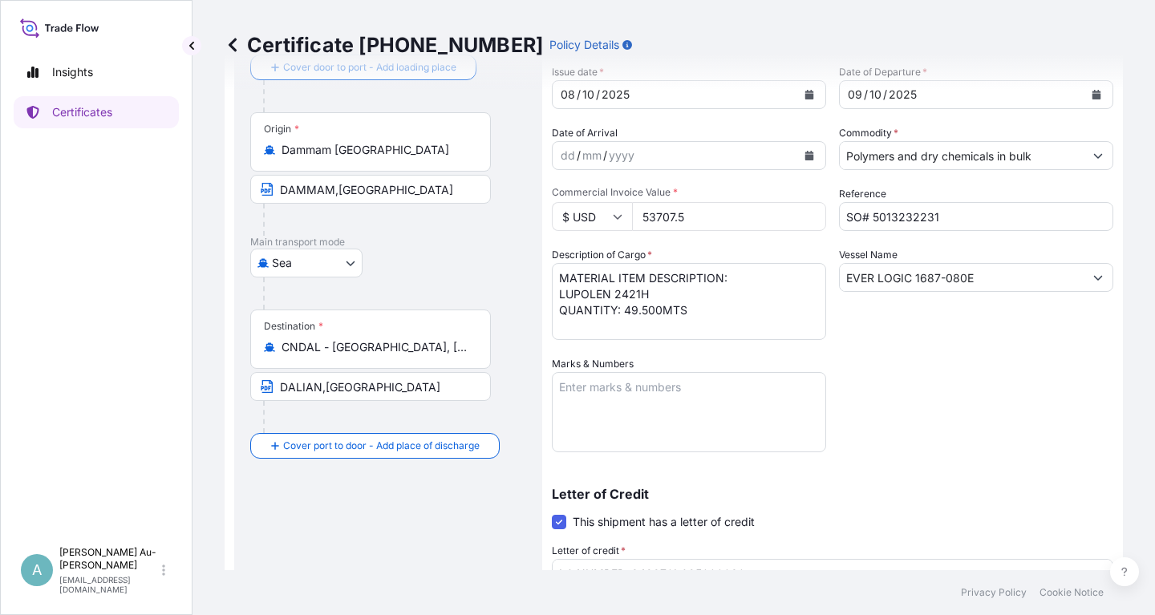
scroll to position [399, 0]
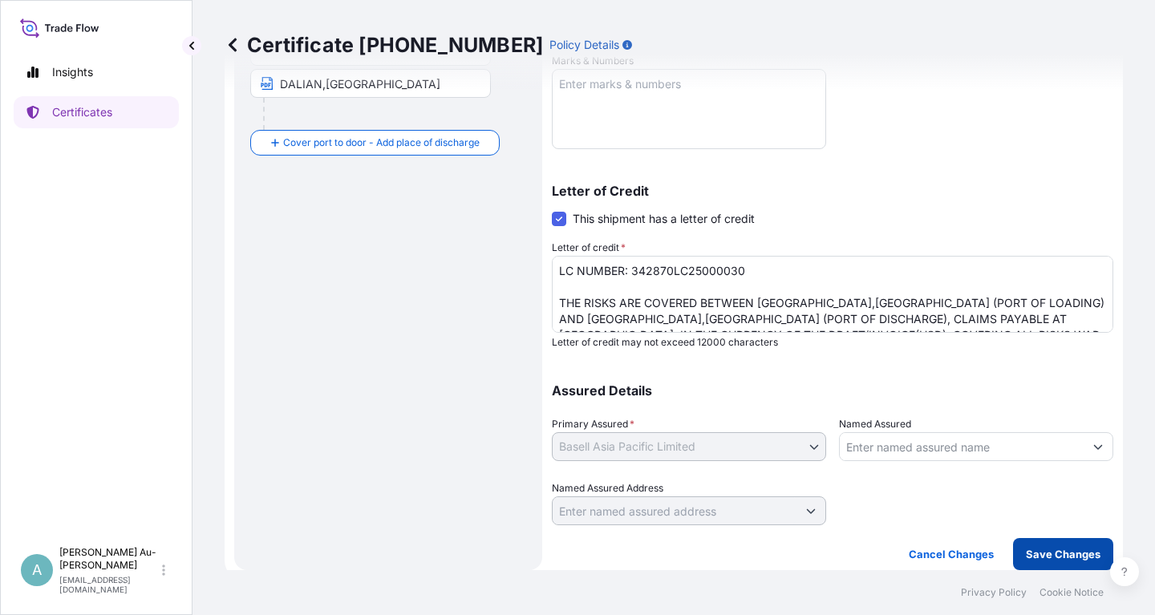
click at [1055, 560] on p "Save Changes" at bounding box center [1062, 554] width 75 height 16
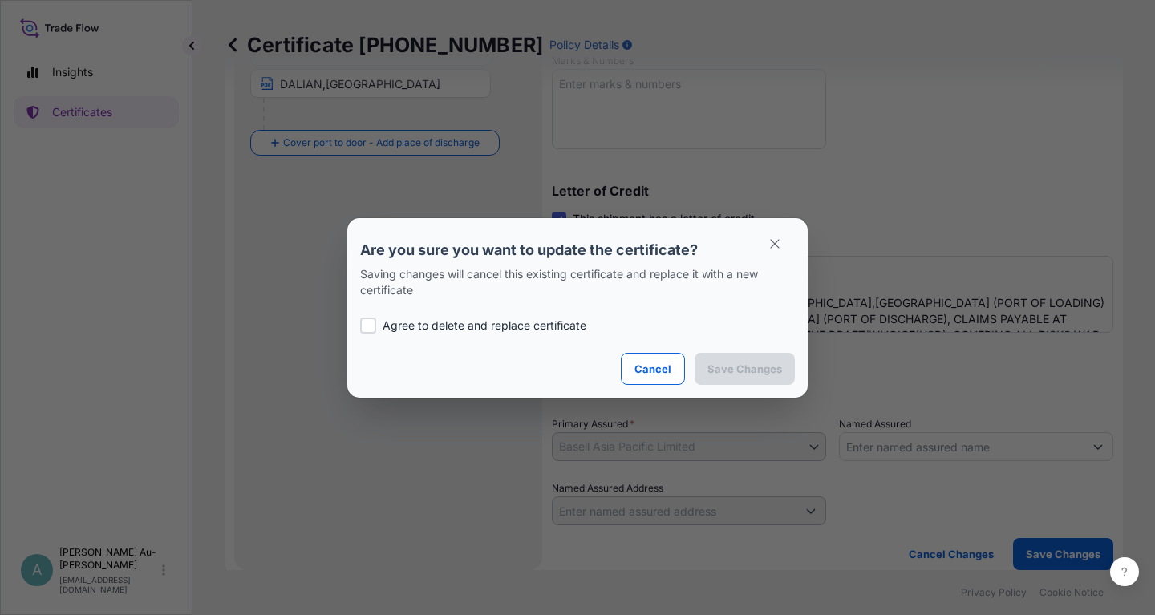
click at [431, 328] on p "Agree to delete and replace certificate" at bounding box center [484, 325] width 204 height 16
checkbox input "true"
click at [719, 373] on p "Save Changes" at bounding box center [744, 369] width 75 height 16
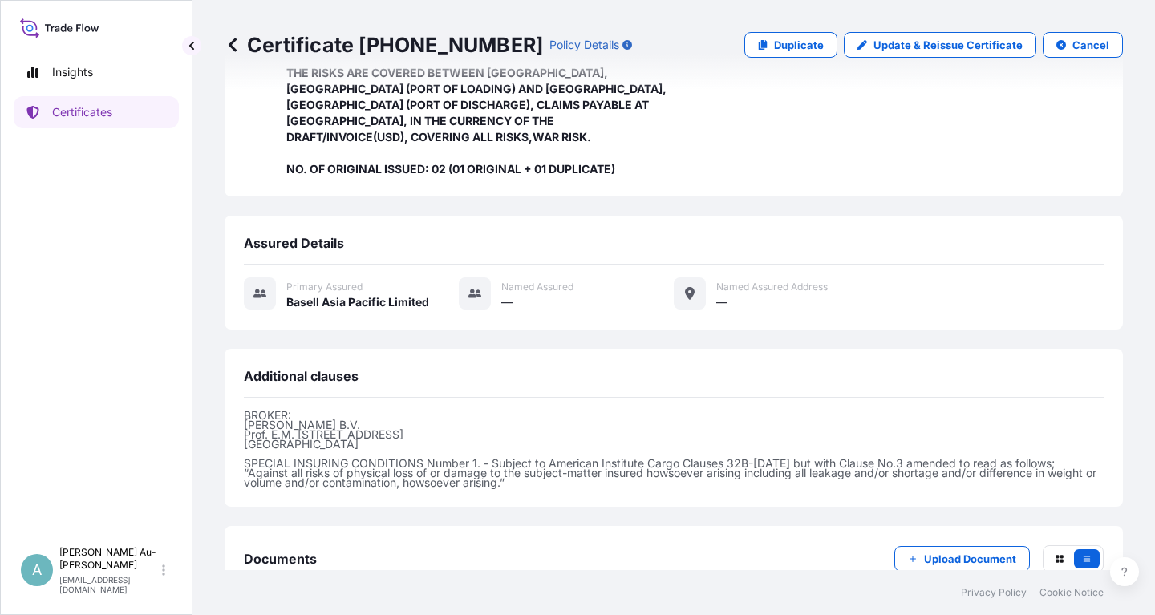
scroll to position [457, 0]
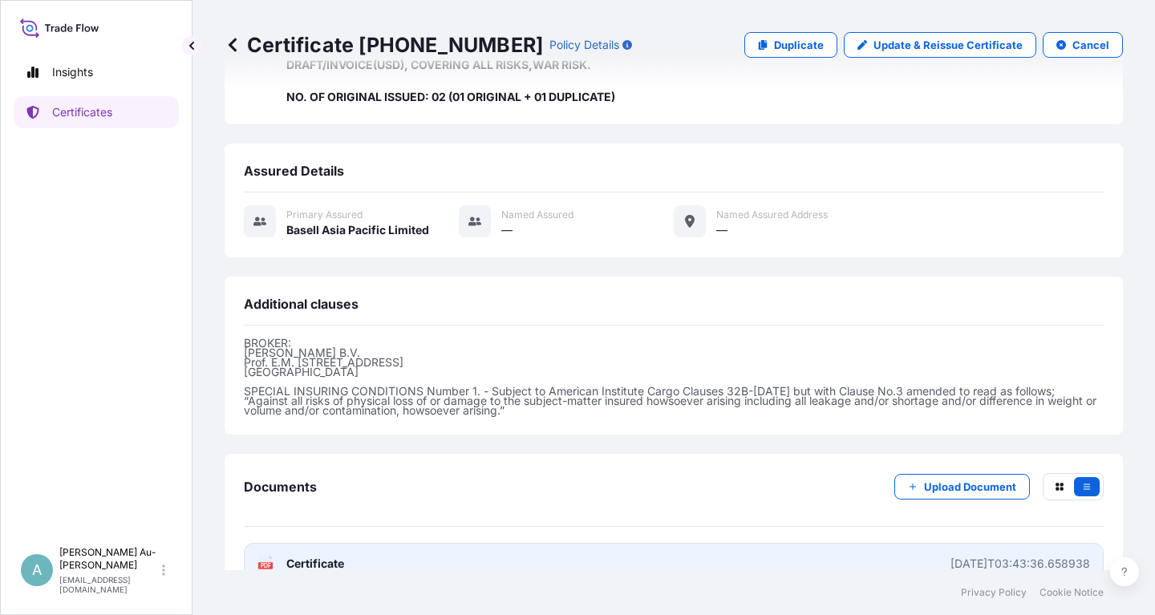
click at [423, 543] on link "PDF Certificate [DATE]T03:43:36.658938" at bounding box center [673, 564] width 859 height 42
